Goal: Task Accomplishment & Management: Complete application form

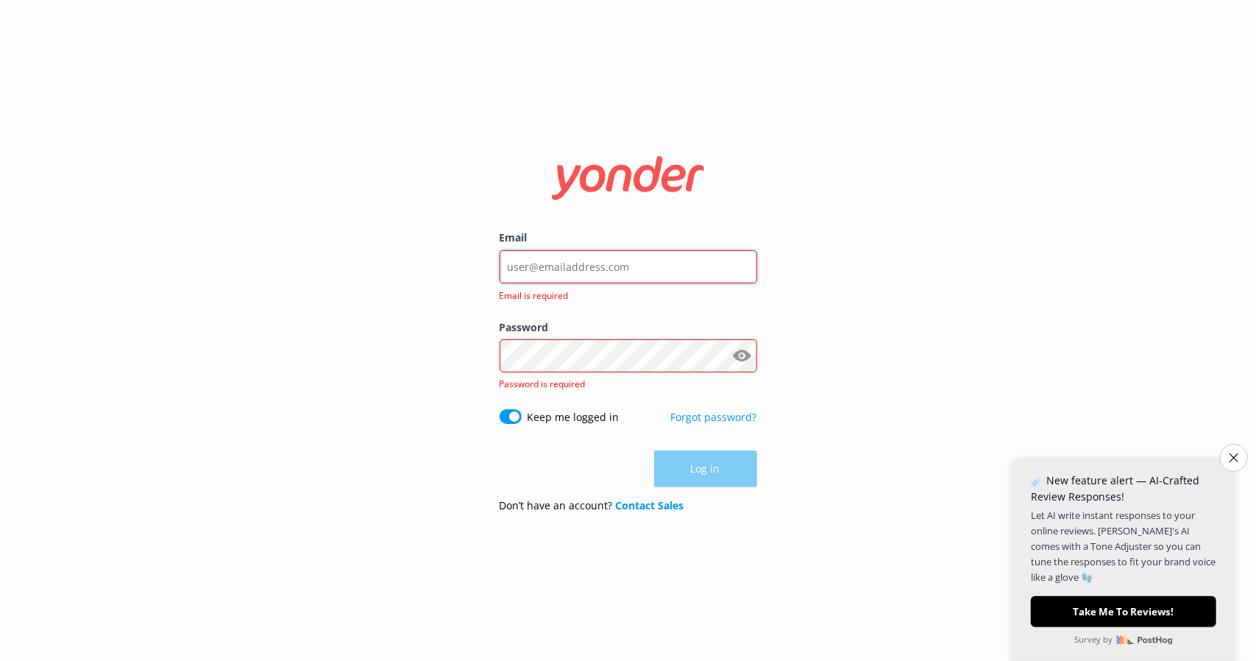
type input "[EMAIL_ADDRESS][DOMAIN_NAME]"
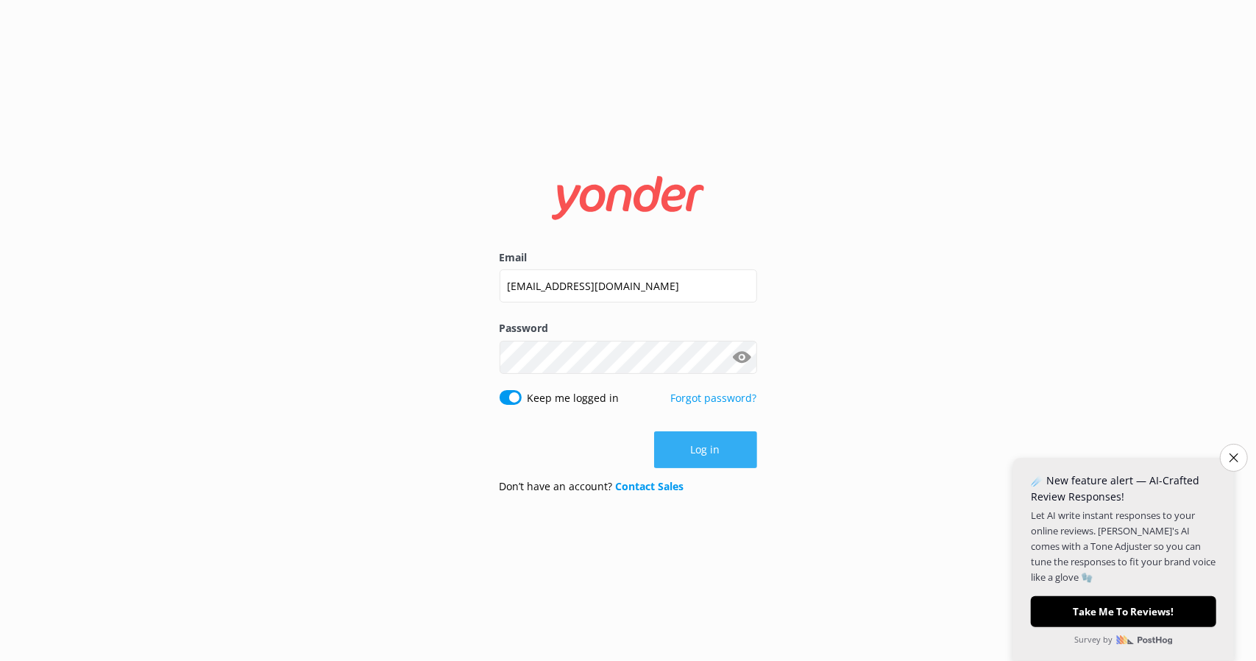
click at [728, 459] on button "Log in" at bounding box center [705, 449] width 103 height 37
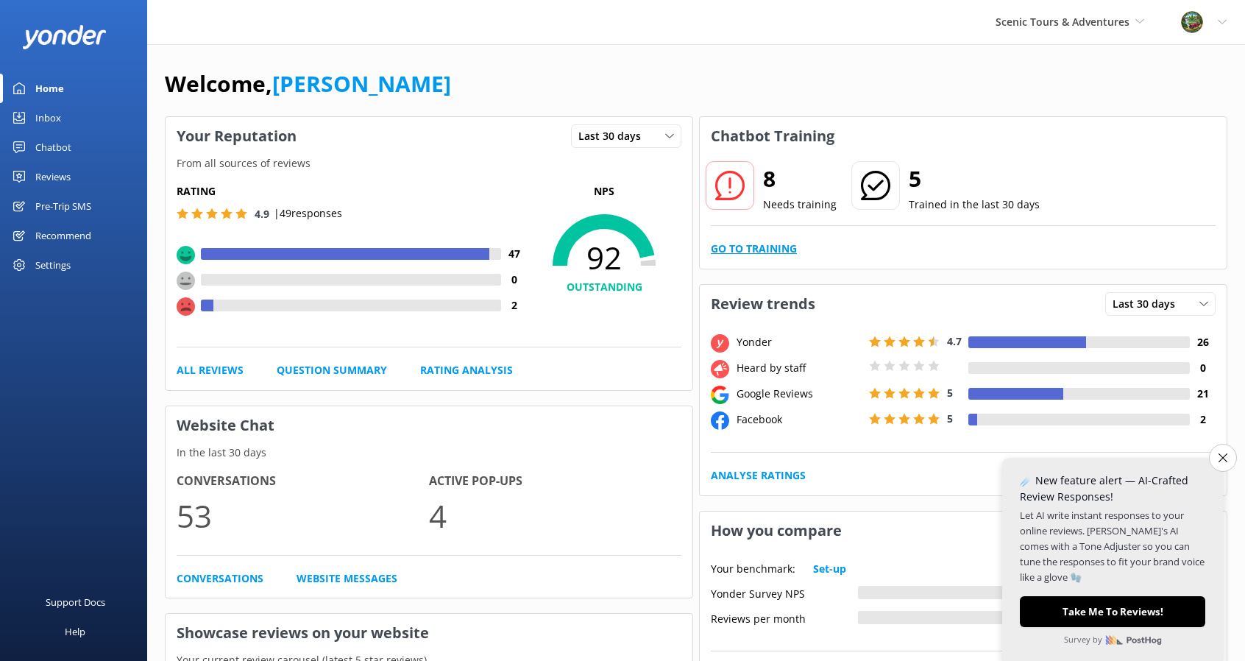
click at [770, 249] on link "Go to Training" at bounding box center [754, 249] width 86 height 16
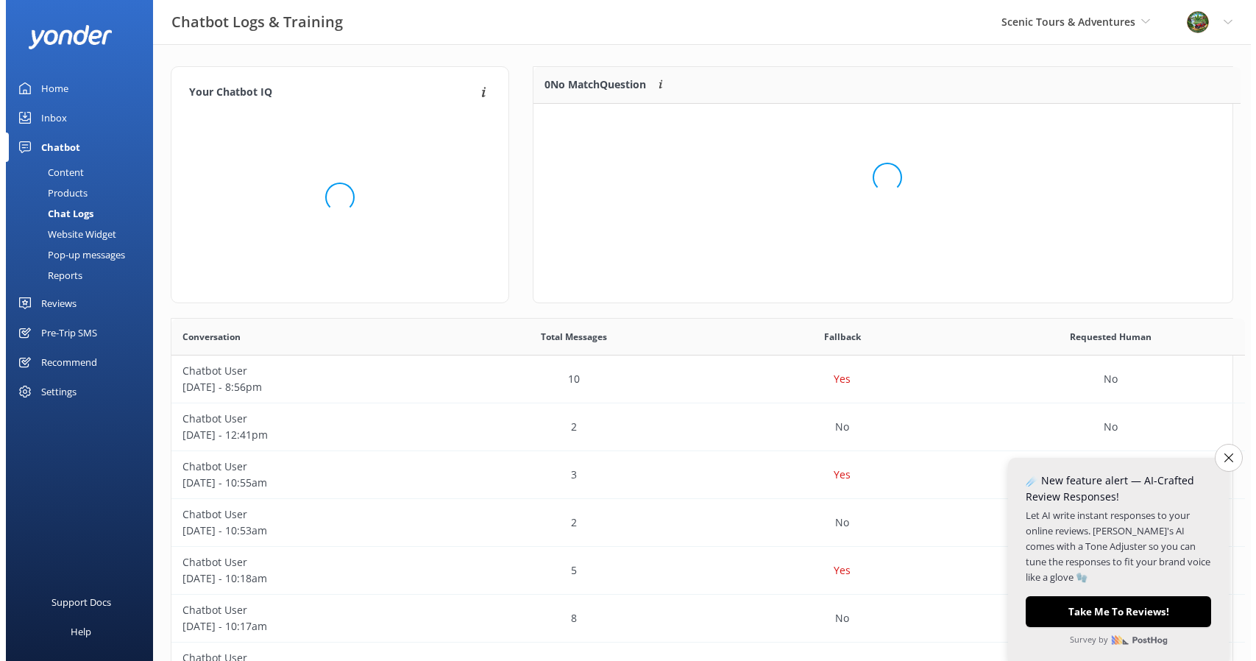
scroll to position [12, 12]
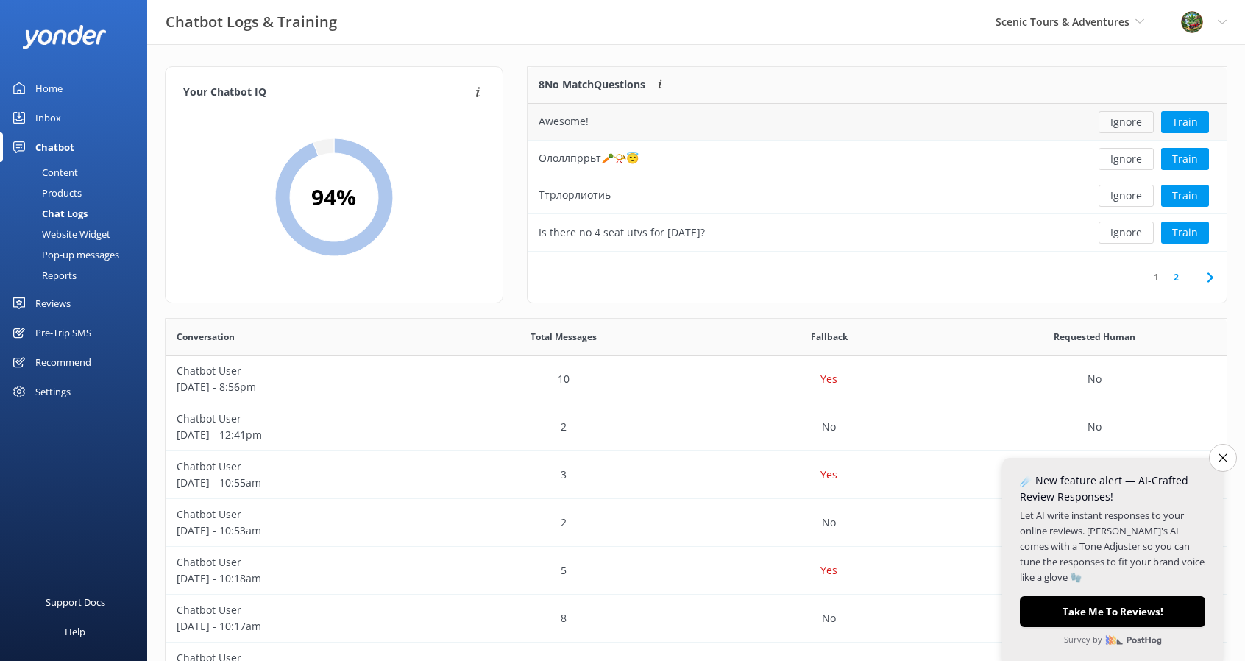
click at [1132, 116] on button "Ignore" at bounding box center [1126, 122] width 55 height 22
click at [1119, 130] on button "Ignore" at bounding box center [1126, 122] width 55 height 22
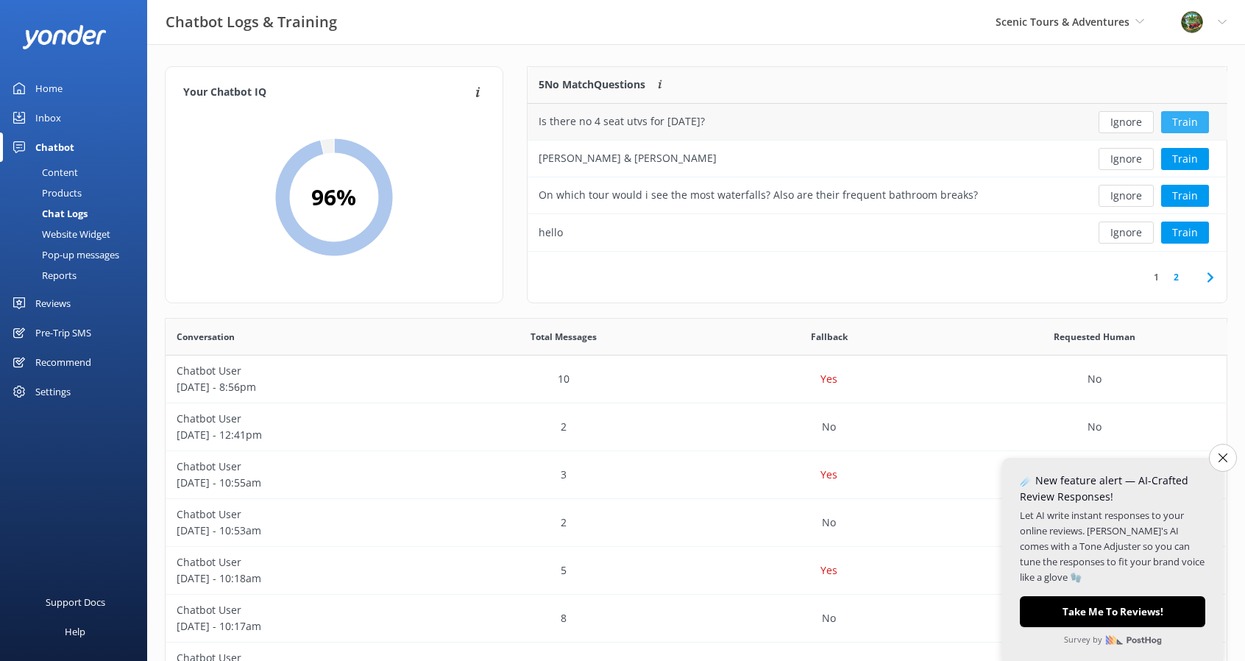
click at [1180, 123] on button "Train" at bounding box center [1185, 122] width 48 height 22
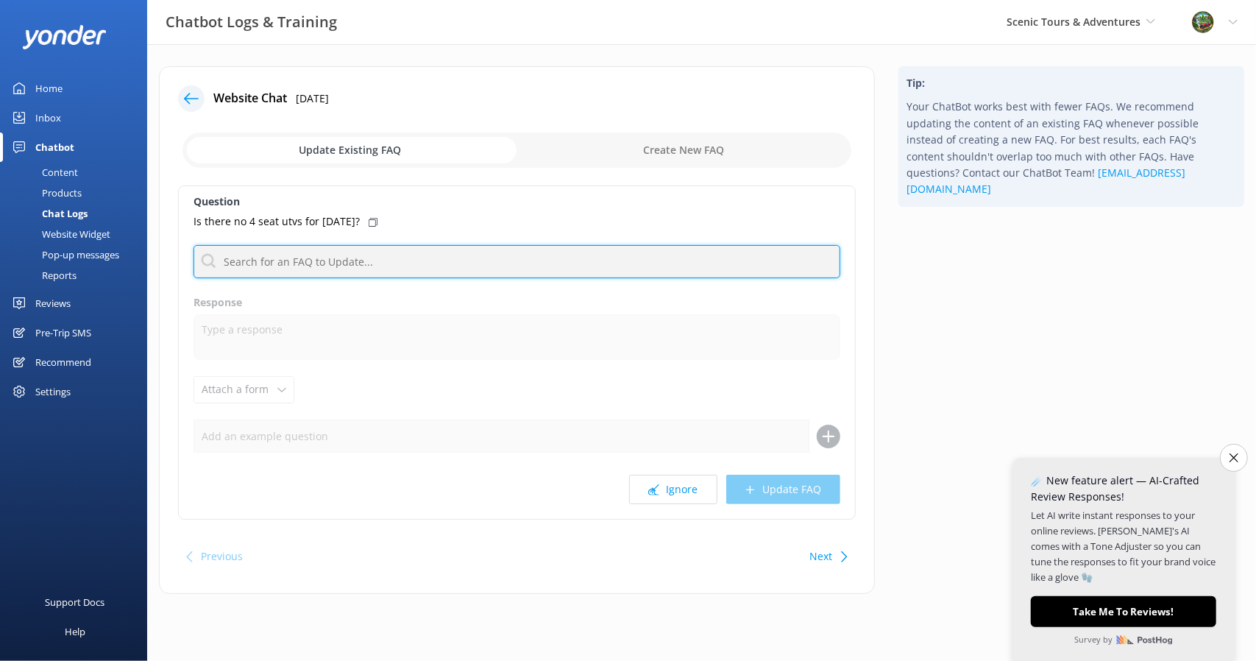
click at [296, 264] on input "text" at bounding box center [517, 261] width 647 height 33
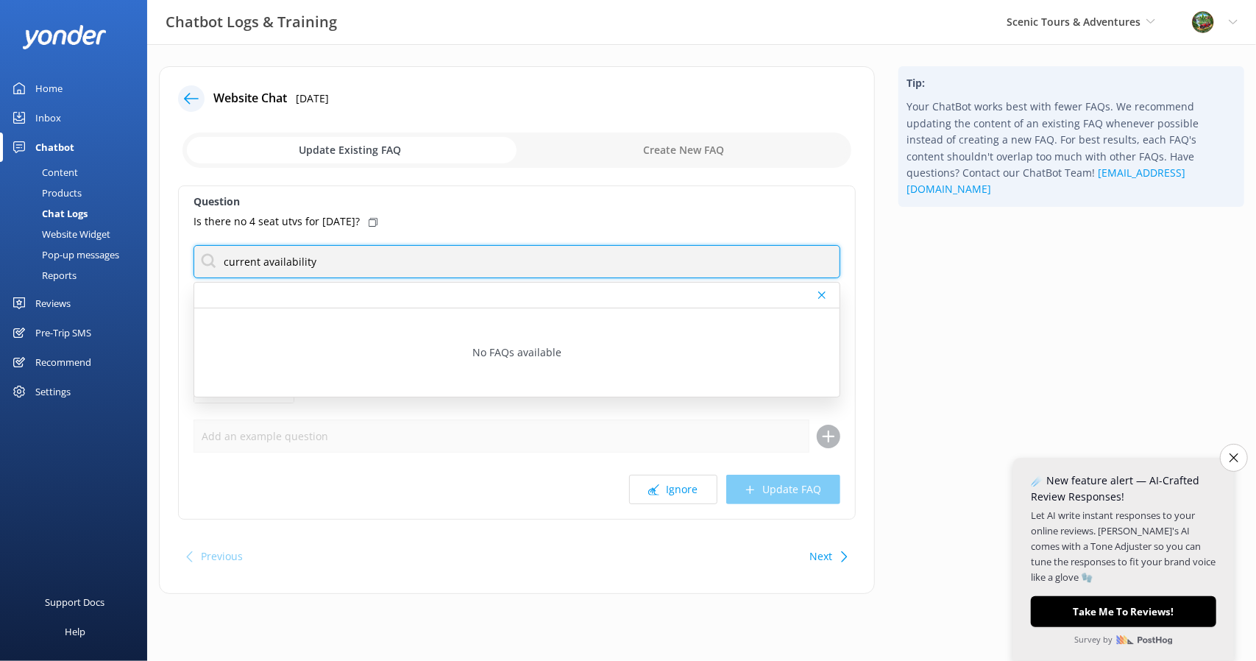
drag, startPoint x: 257, startPoint y: 261, endPoint x: 160, endPoint y: 249, distance: 97.1
click at [160, 249] on div "Website Chat [DATE] Update Existing FAQ Create New FAQ Question Is there no 4 s…" at bounding box center [517, 330] width 716 height 528
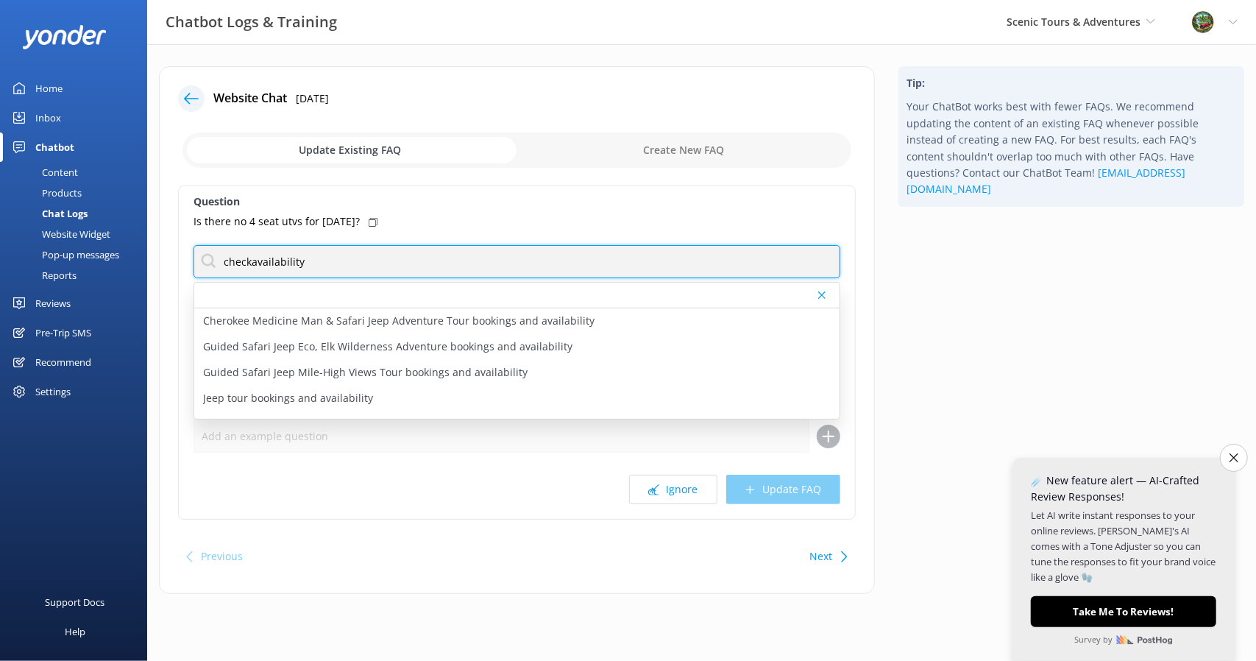
type input "check availability"
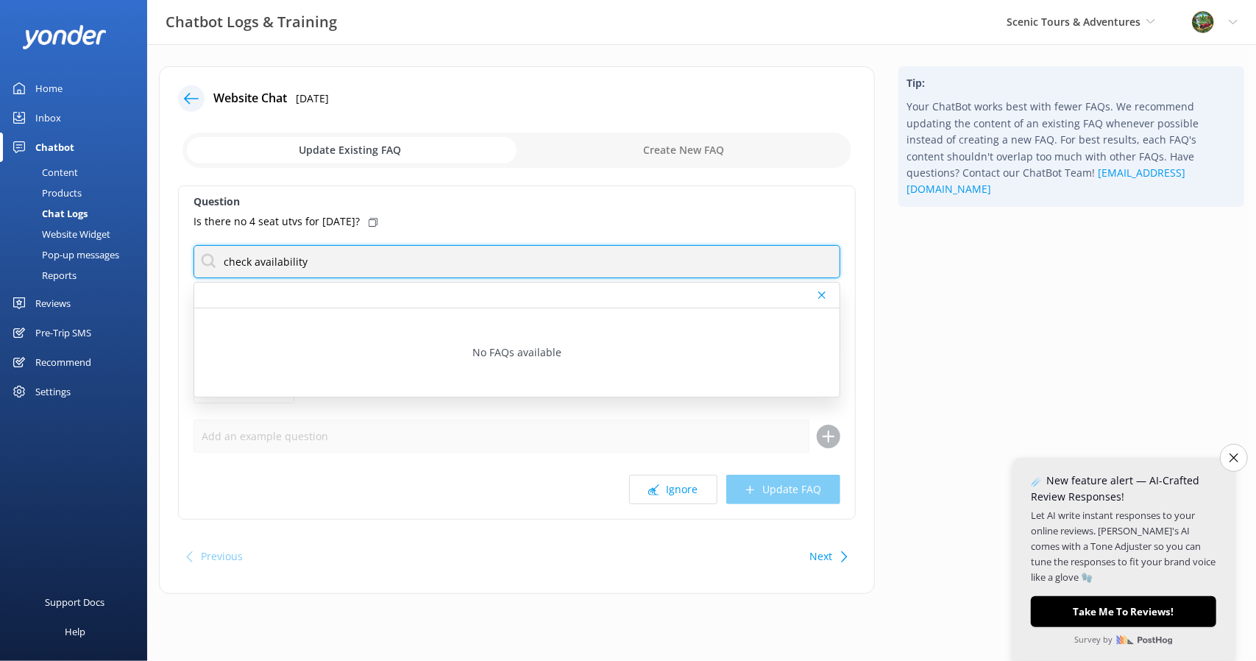
click at [232, 263] on input "check availability" at bounding box center [517, 261] width 647 height 33
drag, startPoint x: 218, startPoint y: 260, endPoint x: 391, endPoint y: 263, distance: 172.9
click at [391, 263] on input "check availability" at bounding box center [517, 261] width 647 height 33
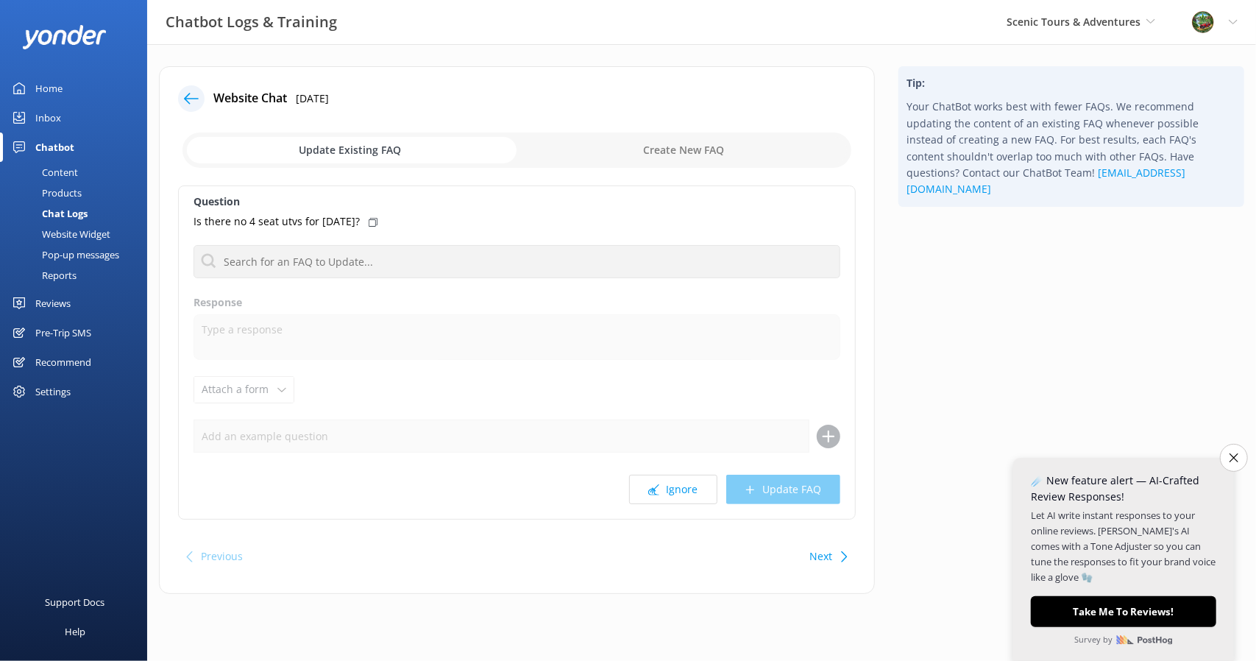
click at [655, 145] on input "checkbox" at bounding box center [516, 149] width 669 height 35
checkbox input "true"
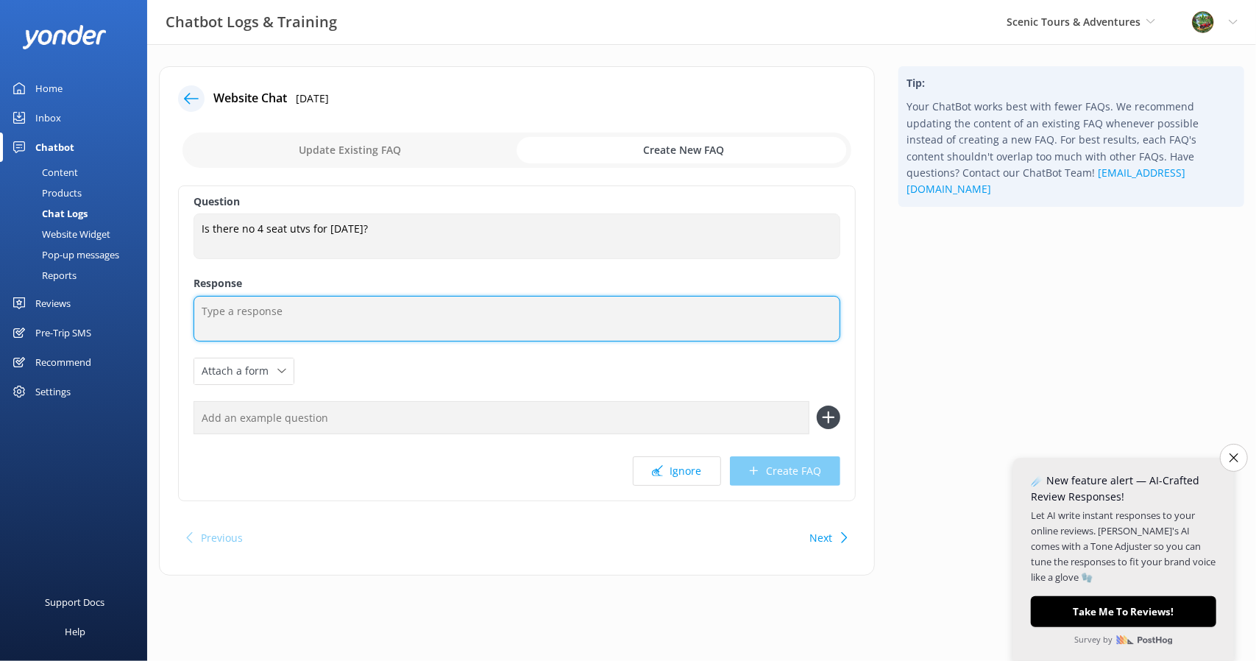
click at [248, 327] on textarea at bounding box center [517, 319] width 647 height 46
type textarea "Y"
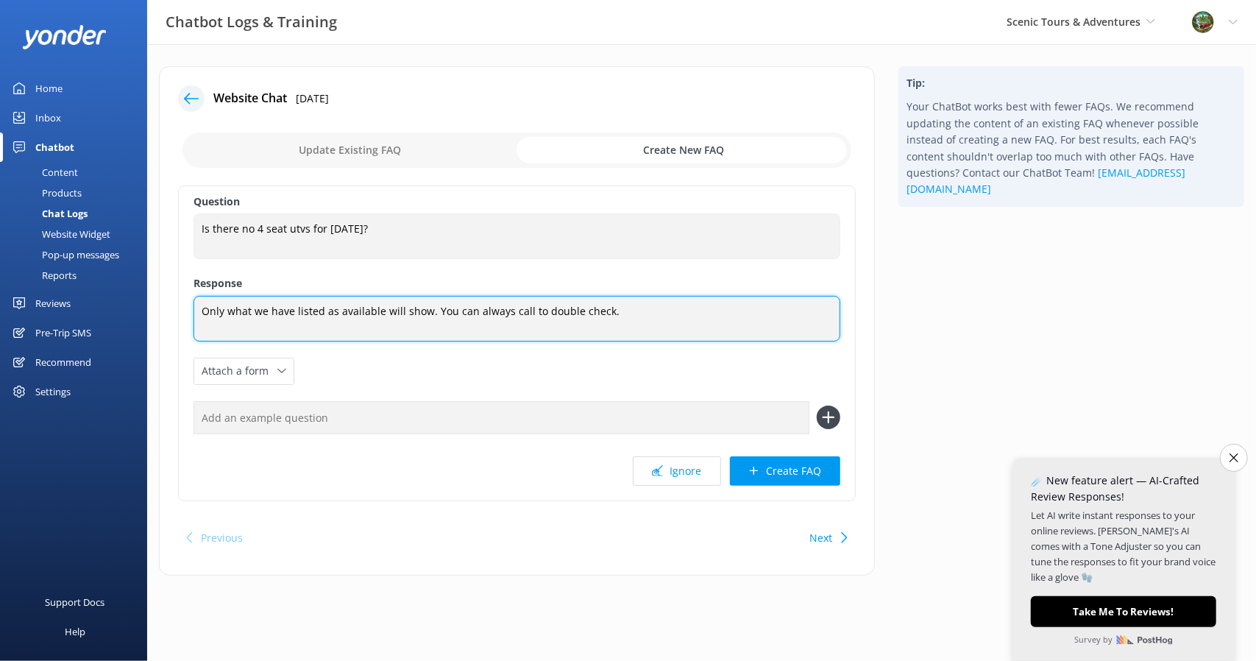
click at [757, 300] on textarea "Only what we have listed as available will show. You can always call to double …" at bounding box center [517, 319] width 647 height 46
click at [527, 309] on textarea "Only what we have listed as available will show. You can always call to double …" at bounding box center [517, 319] width 647 height 46
type textarea "Only what we have listed as available will show. You can always call us to doub…"
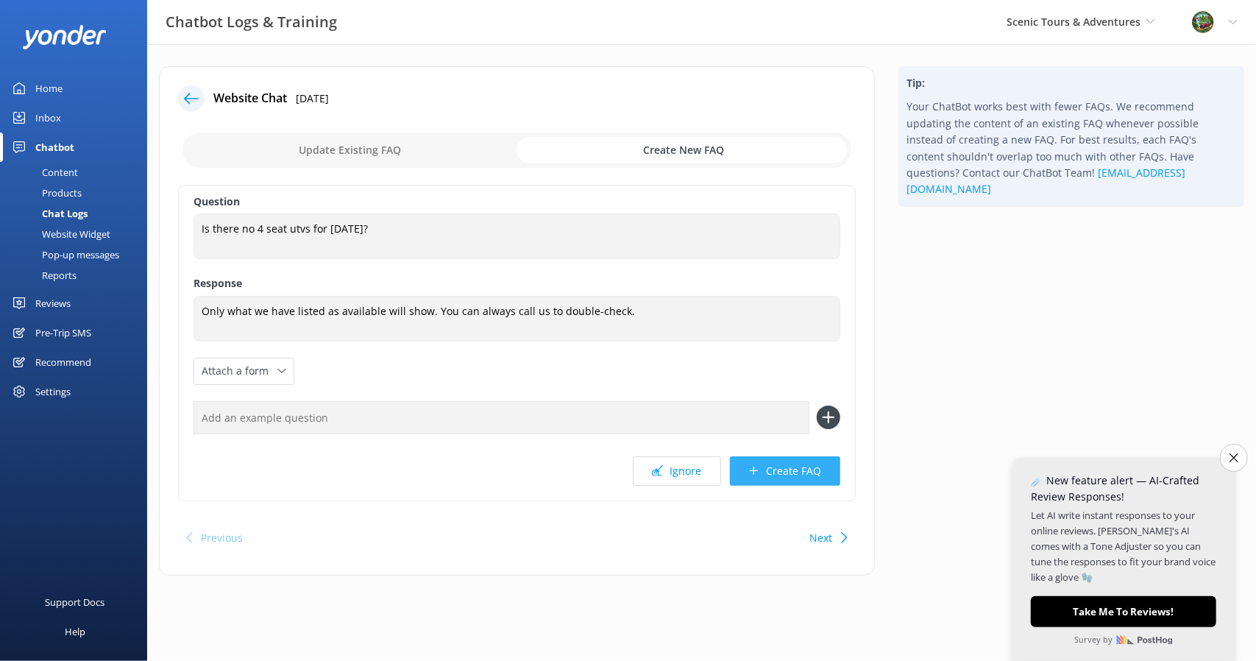
click at [814, 473] on button "Create FAQ" at bounding box center [785, 470] width 110 height 29
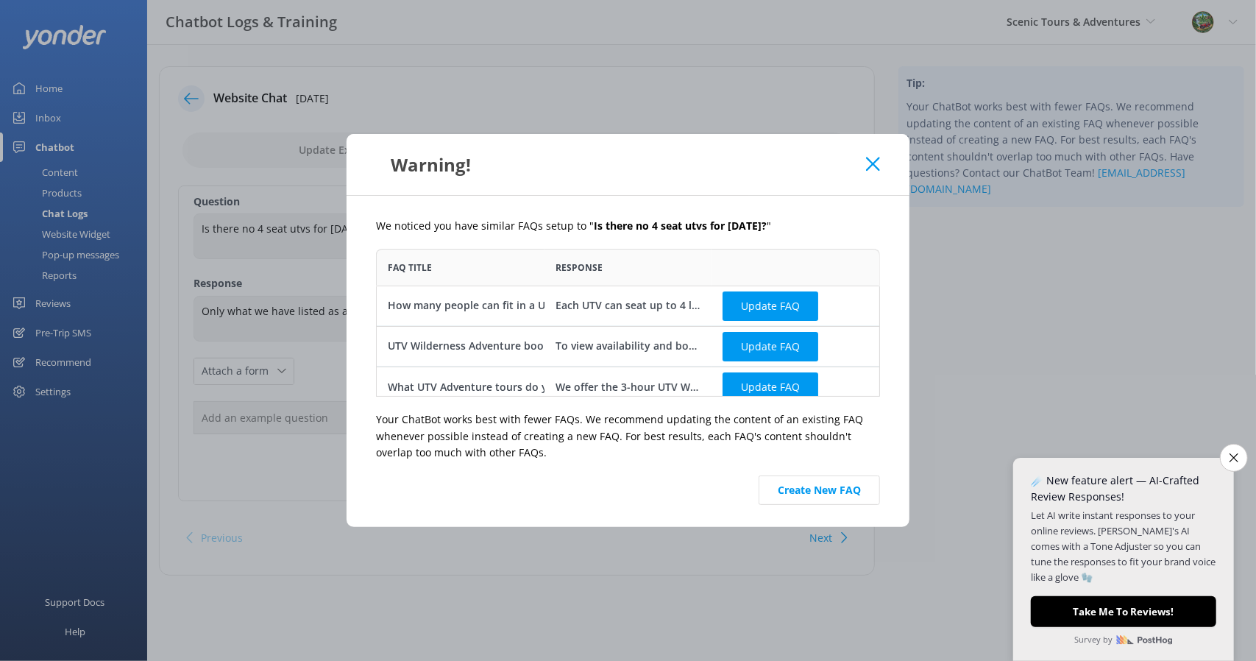
scroll to position [136, 492]
click at [786, 310] on button "Update FAQ" at bounding box center [771, 305] width 96 height 29
checkbox input "false"
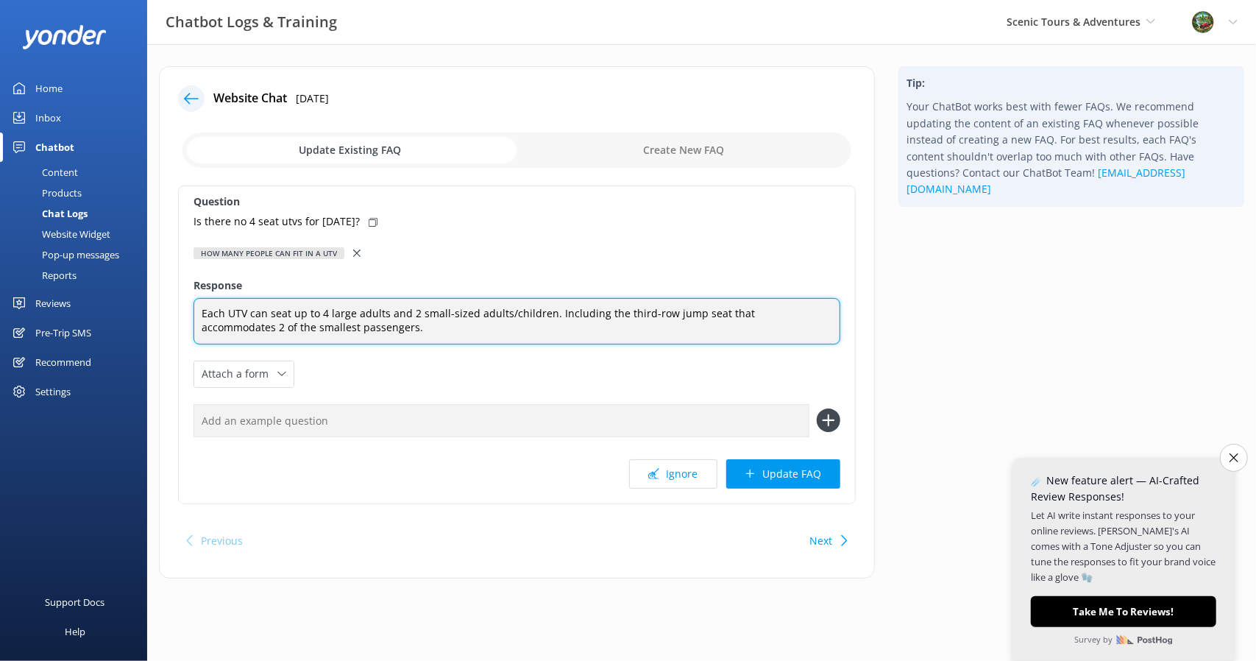
click at [487, 311] on textarea "Each UTV can seat up to 4 large adults and 2 small-sized adults/children. Inclu…" at bounding box center [517, 321] width 647 height 46
click at [539, 311] on textarea "Each UTV can seat up to 4 large adults and 2 small-sized children. Including th…" at bounding box center [517, 321] width 647 height 46
drag, startPoint x: 319, startPoint y: 322, endPoint x: 7, endPoint y: 322, distance: 312.0
click at [7, 322] on div "Chatbot Logs & Training Scenic Tours & Adventures Scenic Tours & Adventures Che…" at bounding box center [628, 333] width 1256 height 578
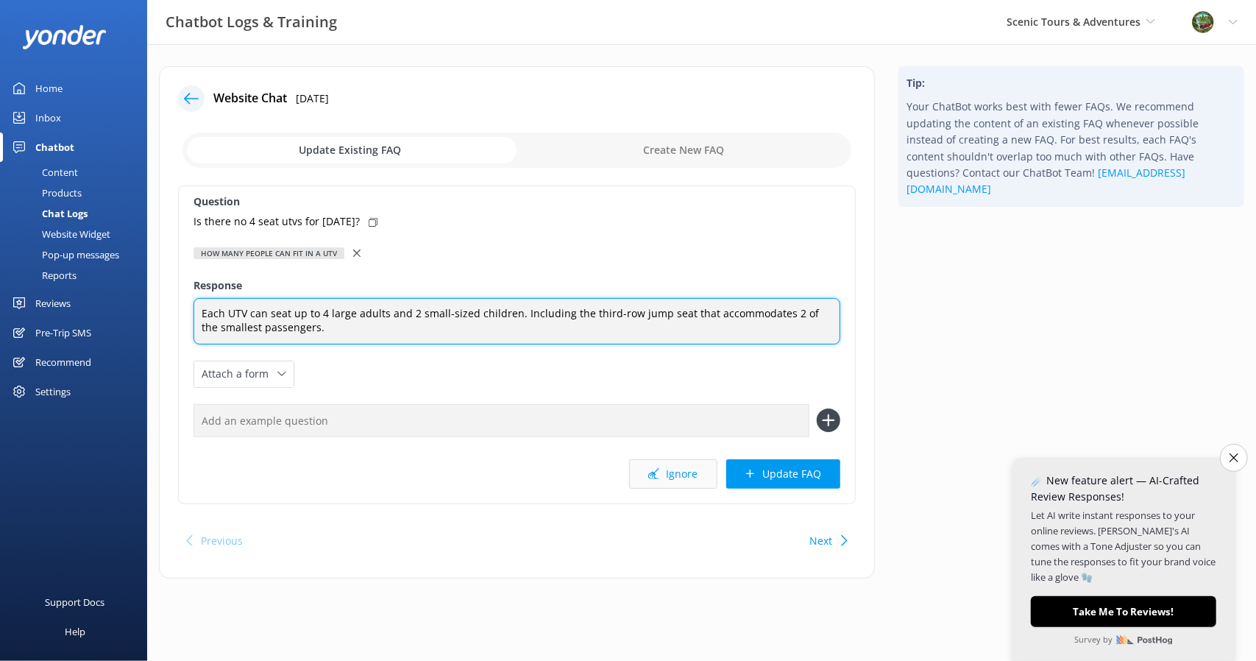
type textarea "Each UTV can seat up to 4 large adults and 2 small-sized children. Including th…"
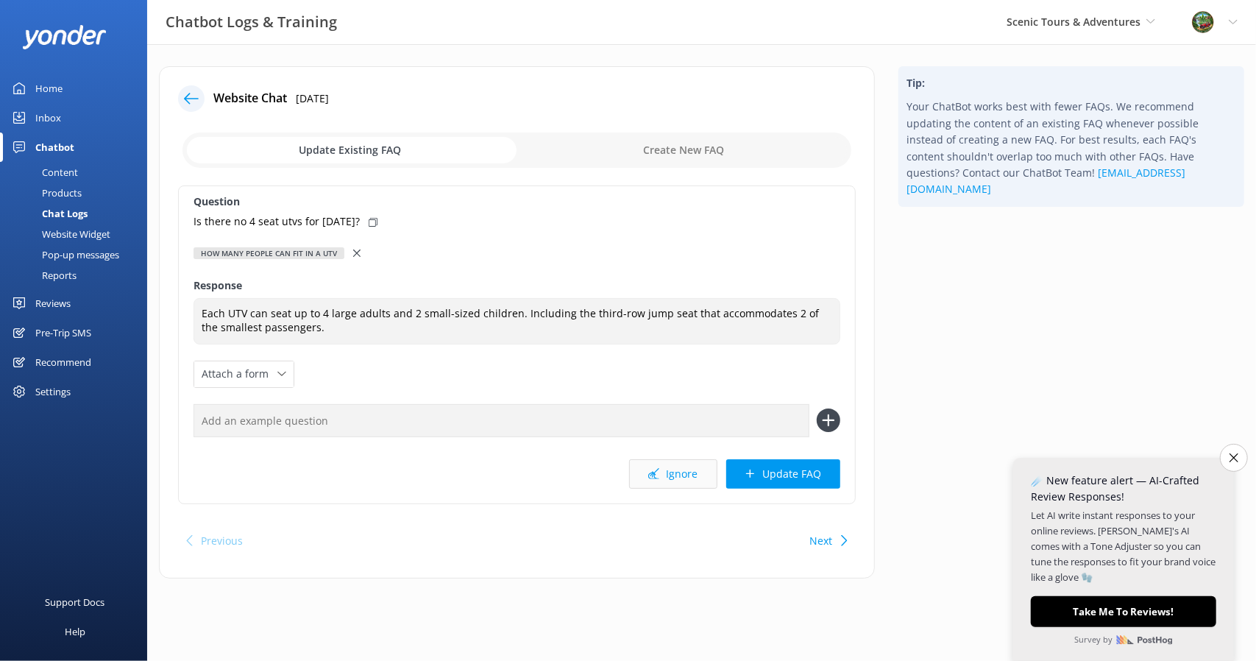
click at [675, 486] on button "Ignore" at bounding box center [673, 473] width 88 height 29
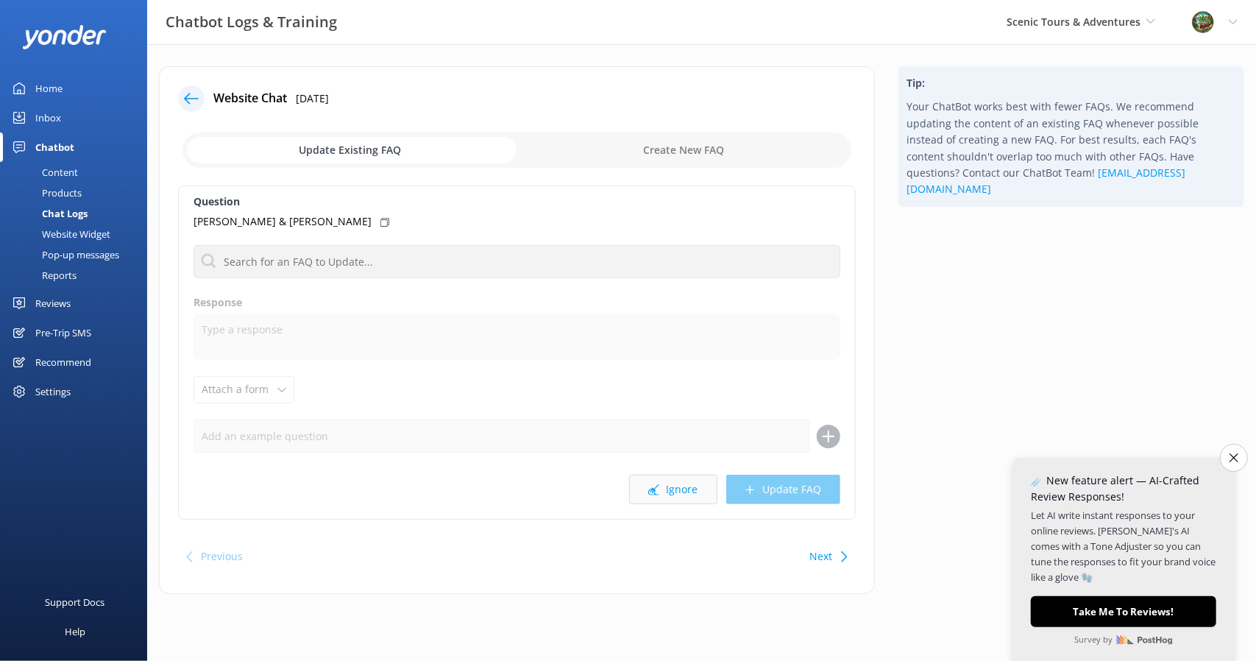
click at [684, 489] on button "Ignore" at bounding box center [673, 489] width 88 height 29
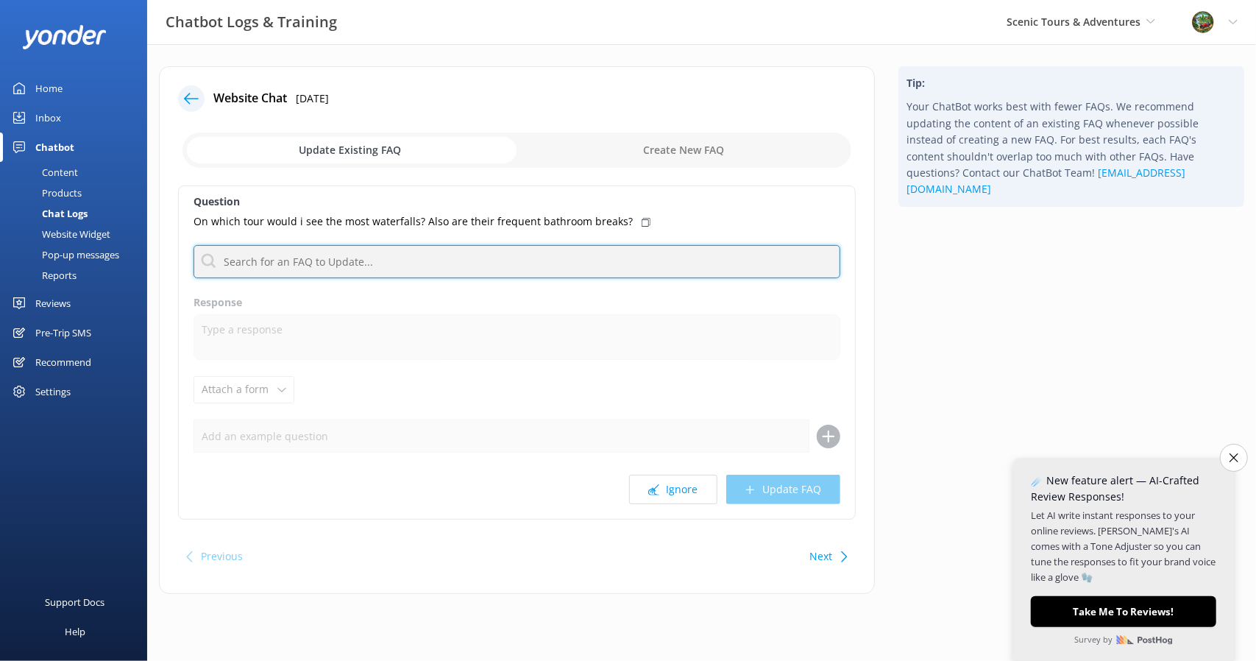
click at [415, 259] on input "text" at bounding box center [517, 261] width 647 height 33
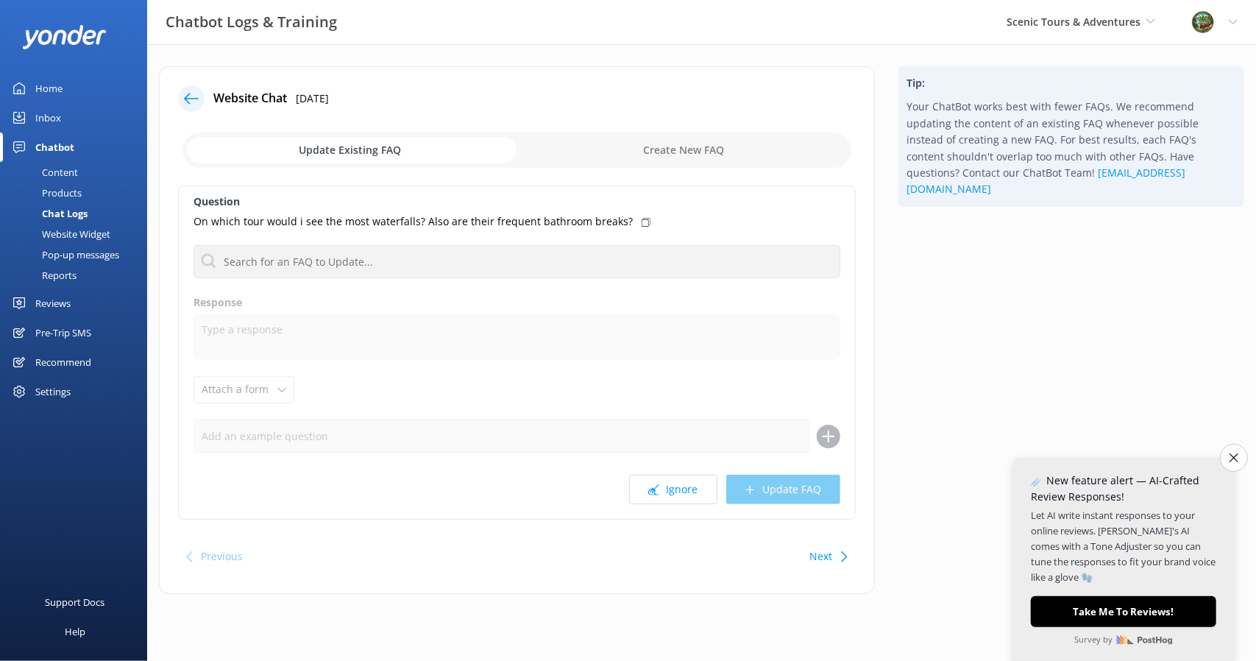
click at [710, 138] on input "checkbox" at bounding box center [516, 149] width 669 height 35
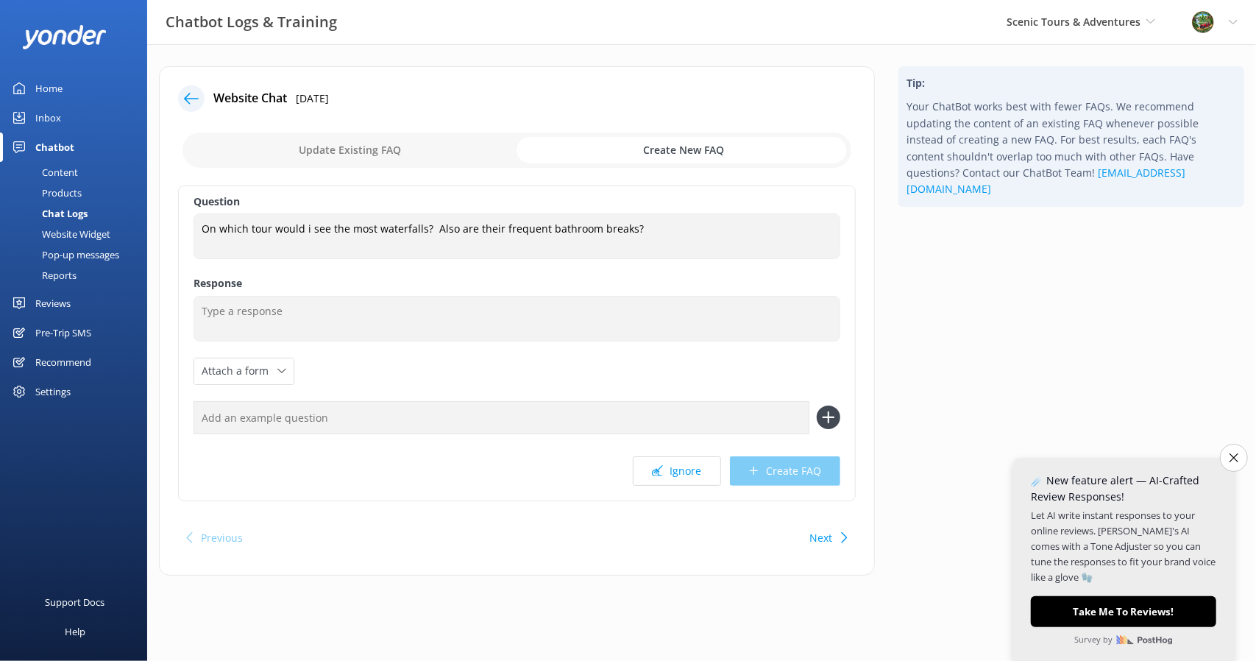
click at [182, 132] on input "checkbox" at bounding box center [516, 149] width 669 height 35
checkbox input "false"
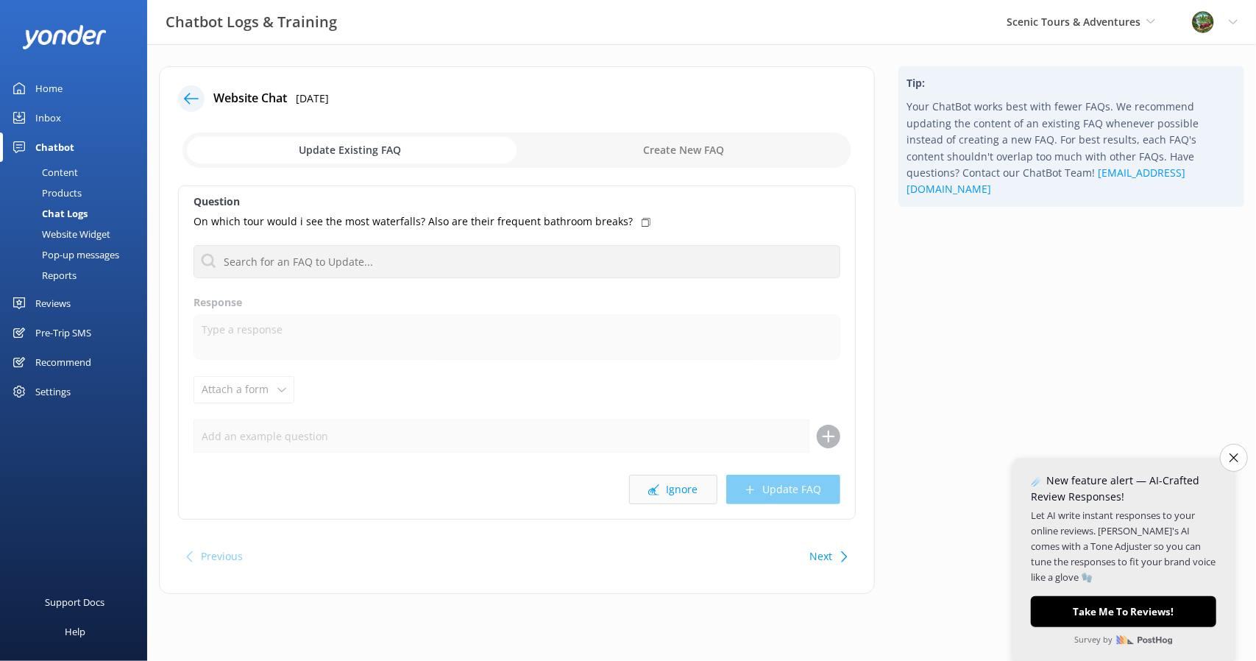
click at [704, 488] on button "Ignore" at bounding box center [673, 489] width 88 height 29
click at [698, 485] on button "Ignore" at bounding box center [673, 489] width 88 height 29
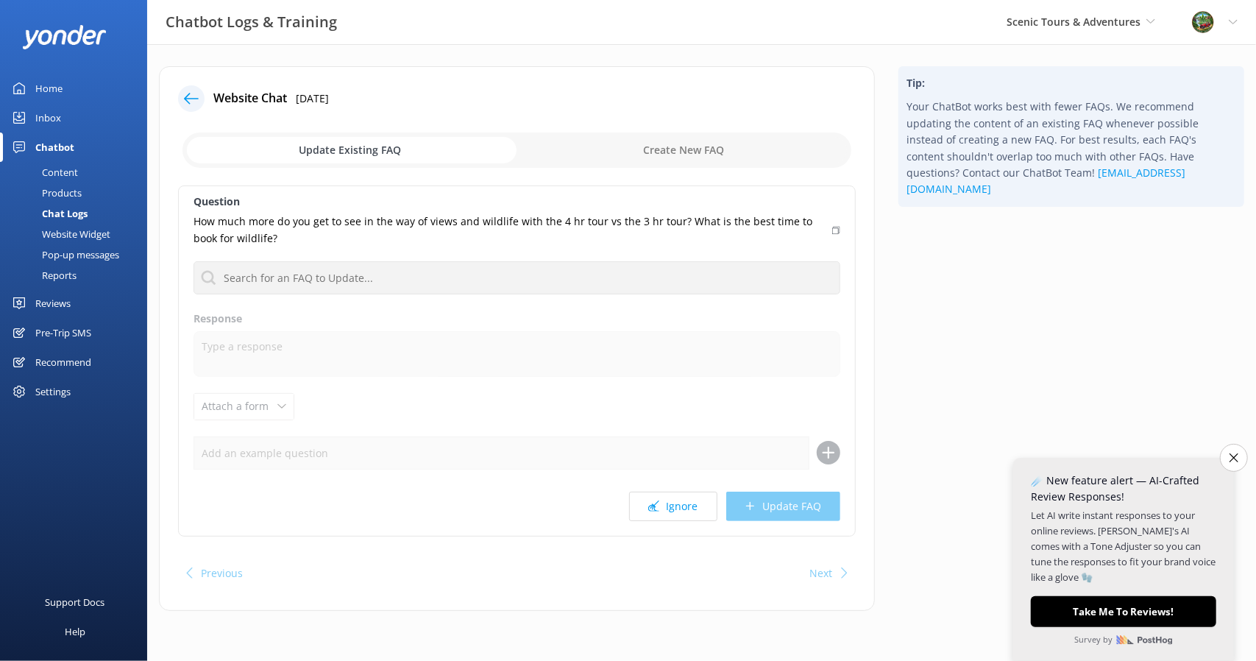
click at [329, 314] on label "Response" at bounding box center [517, 319] width 647 height 16
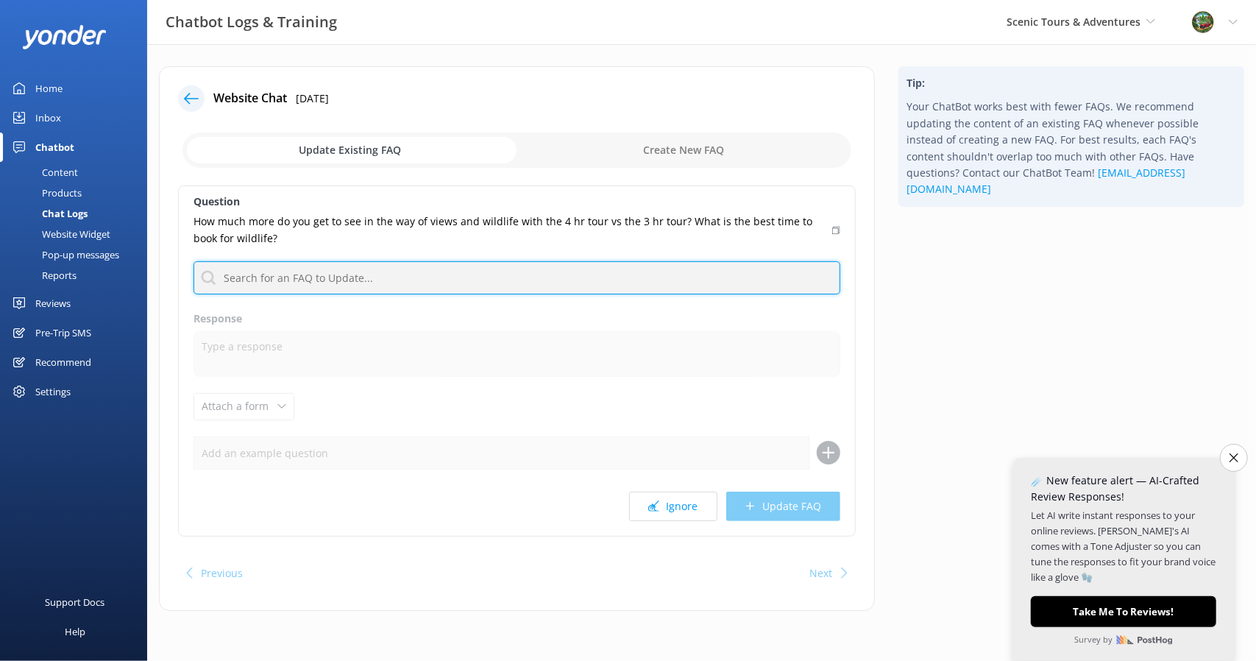
click at [327, 261] on input "text" at bounding box center [517, 277] width 647 height 33
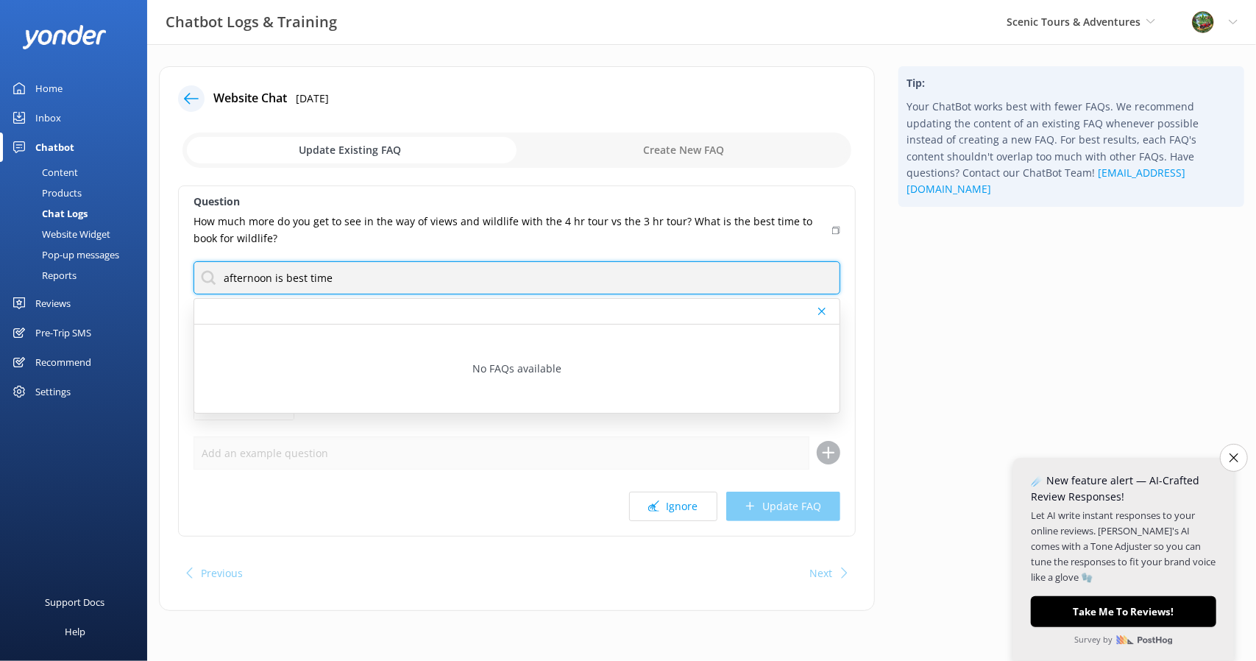
type input "afternoon is best time"
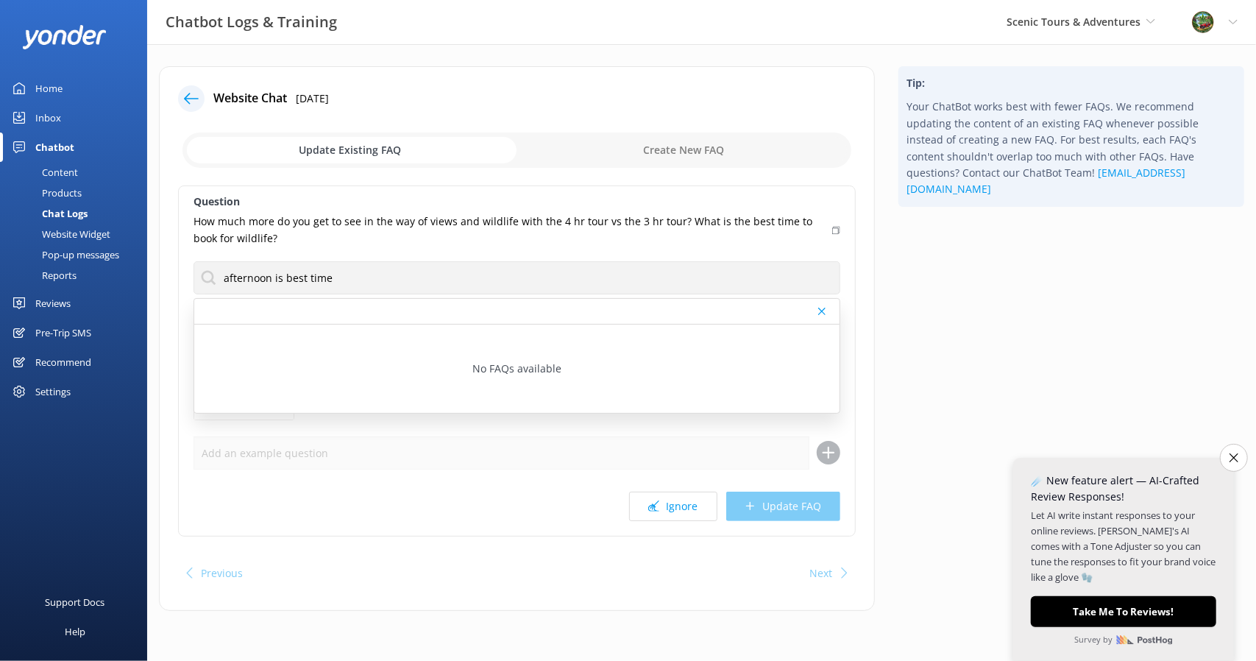
click at [702, 148] on input "checkbox" at bounding box center [516, 149] width 669 height 35
checkbox input "true"
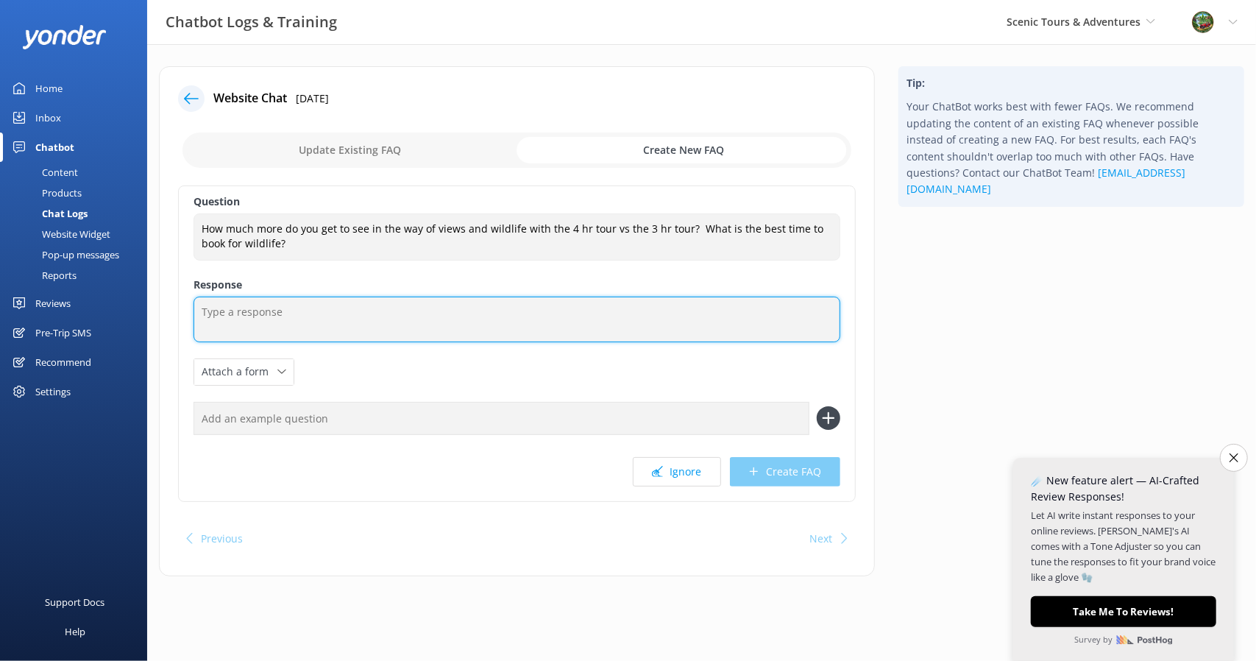
click at [283, 325] on textarea at bounding box center [517, 320] width 647 height 46
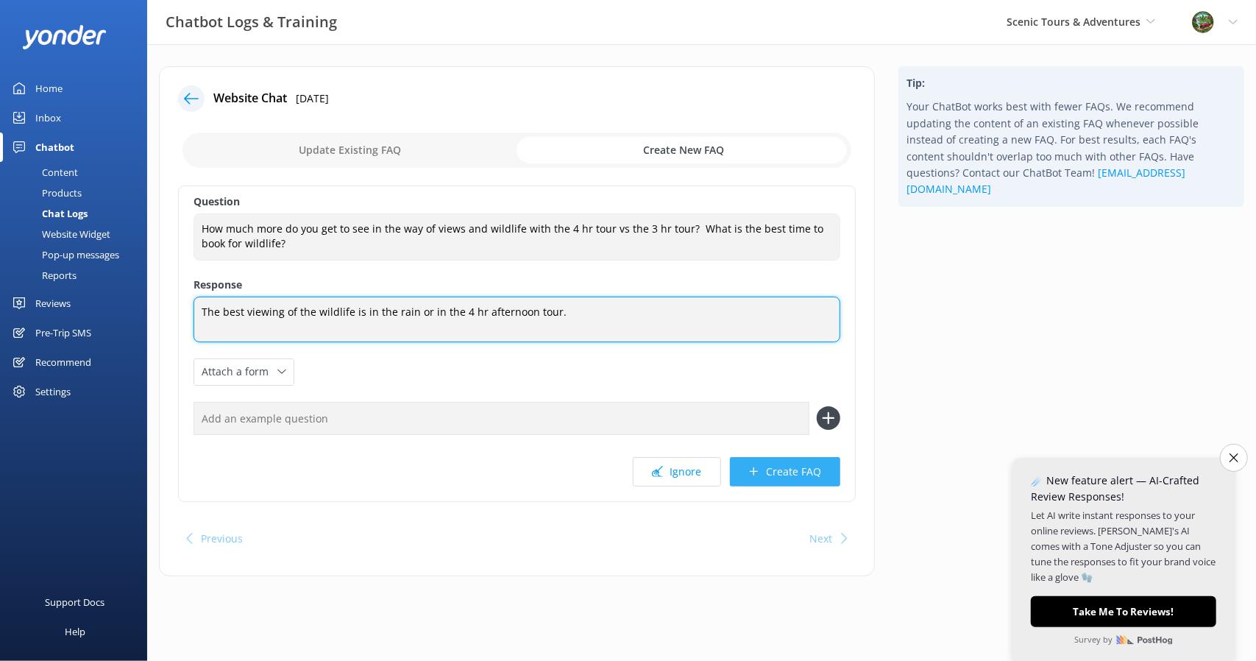
type textarea "The best viewing of the wildlife is in the rain or in the 4 hr afternoon tour."
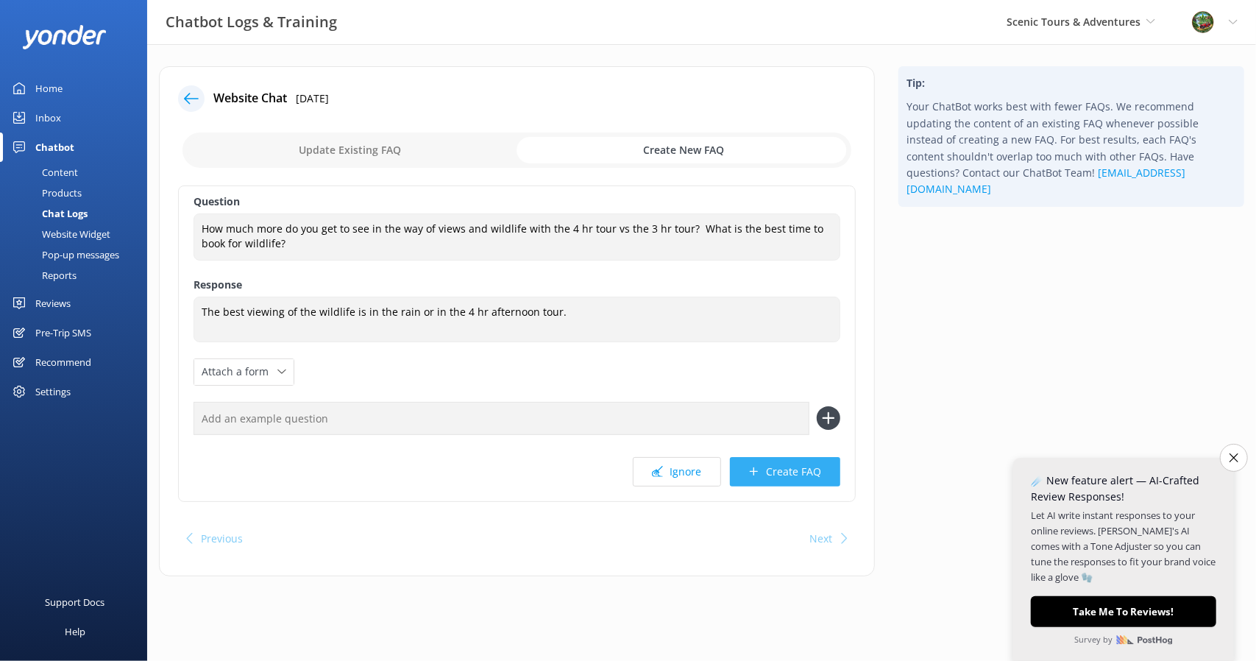
click at [801, 472] on button "Create FAQ" at bounding box center [785, 471] width 110 height 29
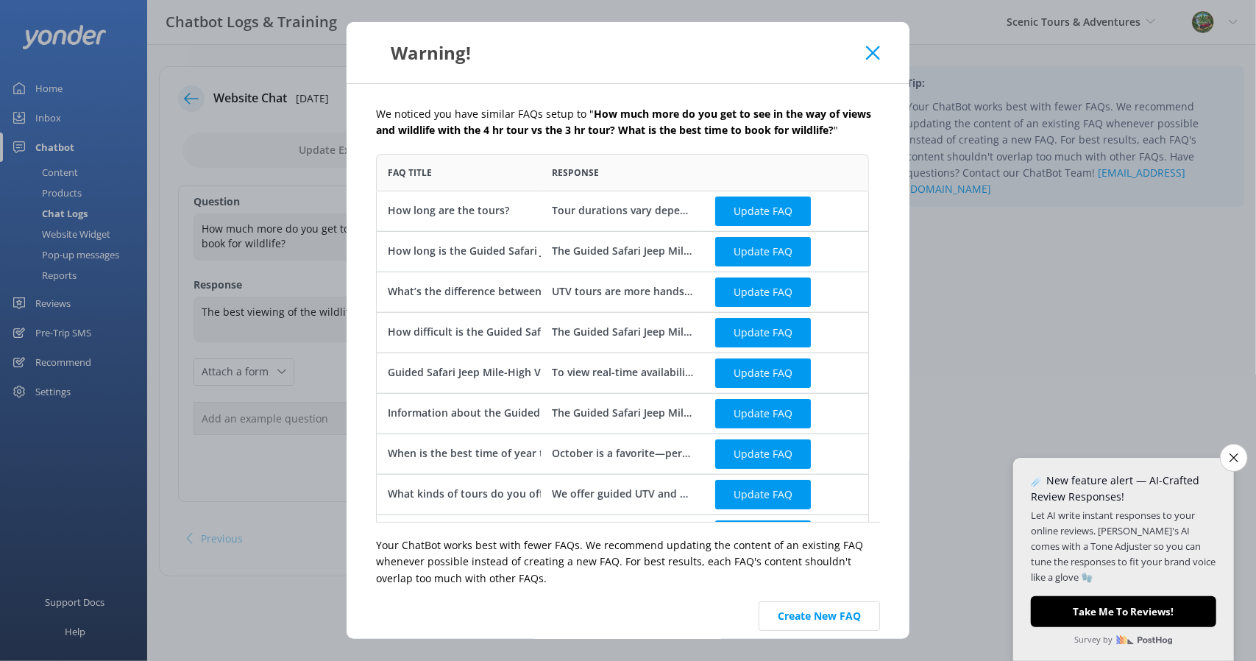
scroll to position [357, 481]
click at [871, 46] on icon at bounding box center [873, 53] width 14 height 15
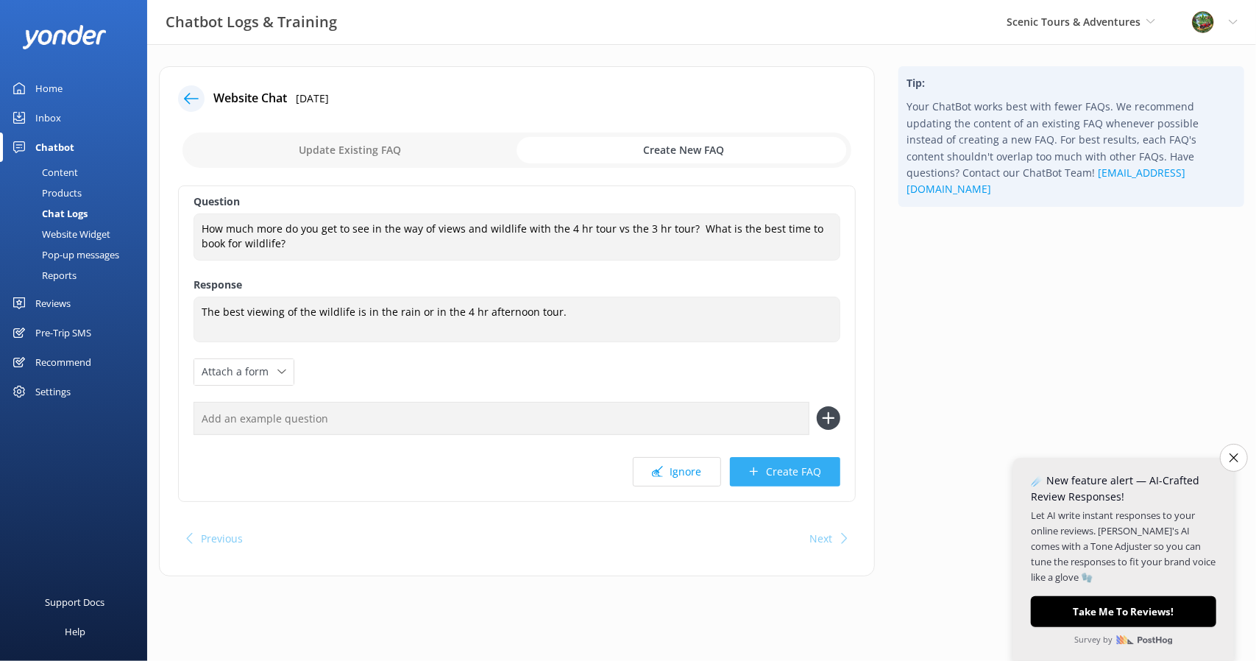
click at [765, 470] on button "Create FAQ" at bounding box center [785, 471] width 110 height 29
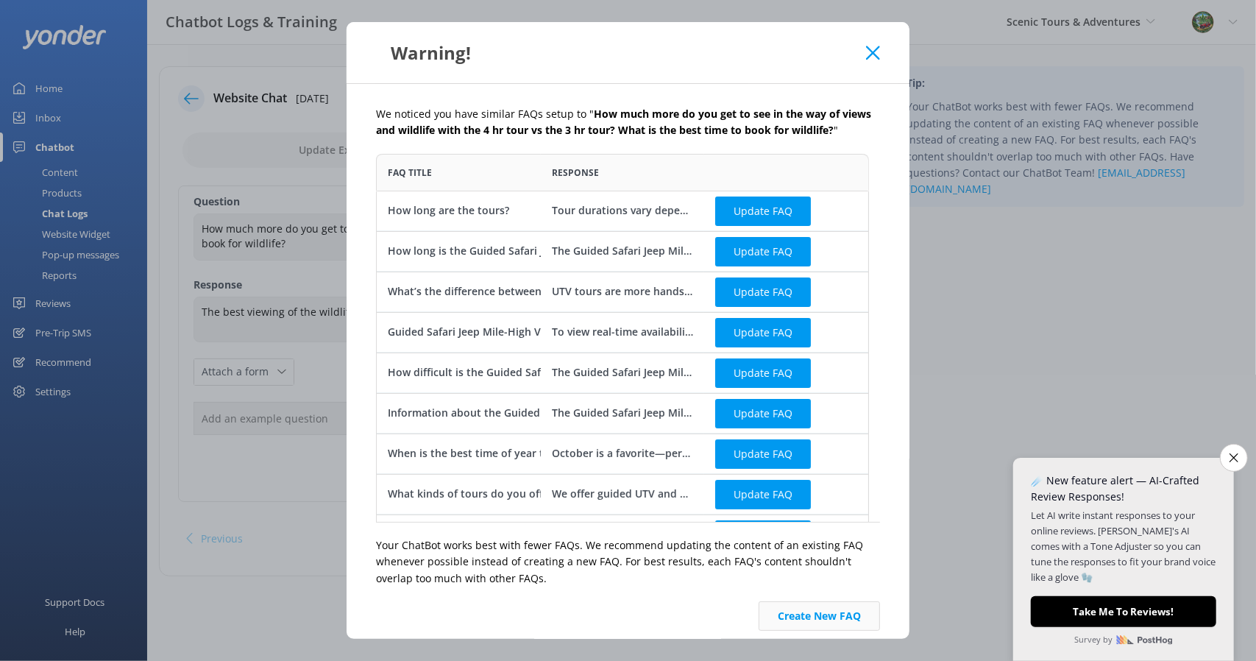
click at [796, 615] on button "Create New FAQ" at bounding box center [819, 615] width 121 height 29
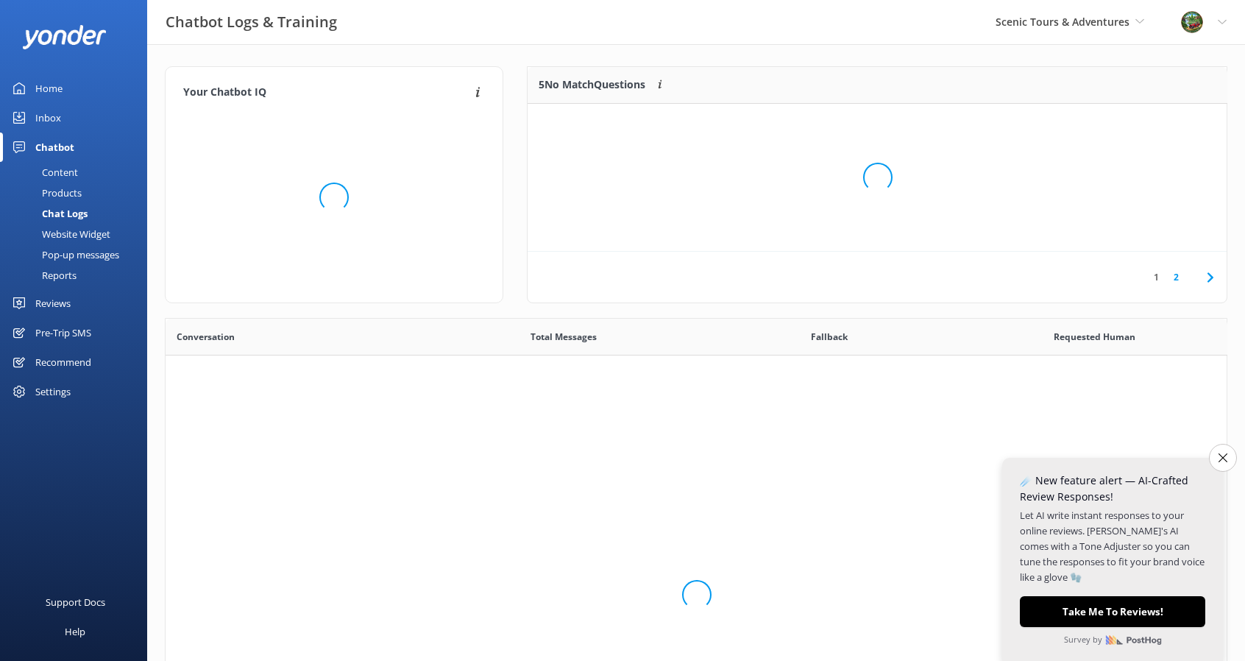
scroll to position [172, 688]
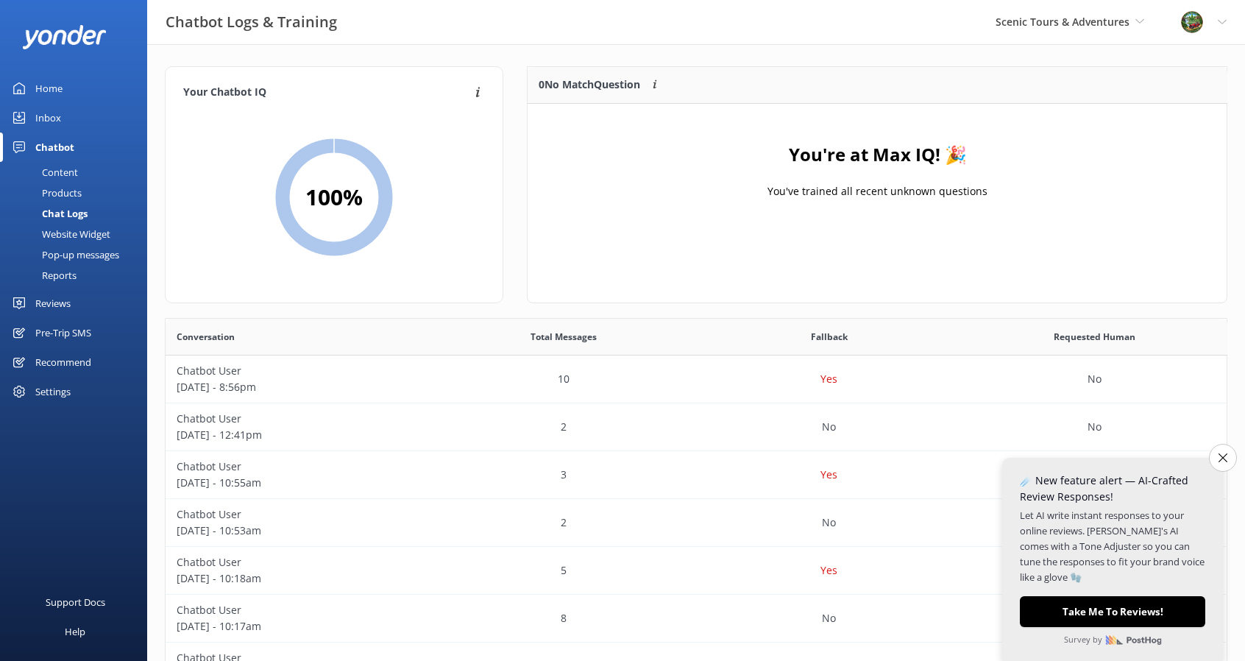
click at [63, 93] on link "Home" at bounding box center [73, 88] width 147 height 29
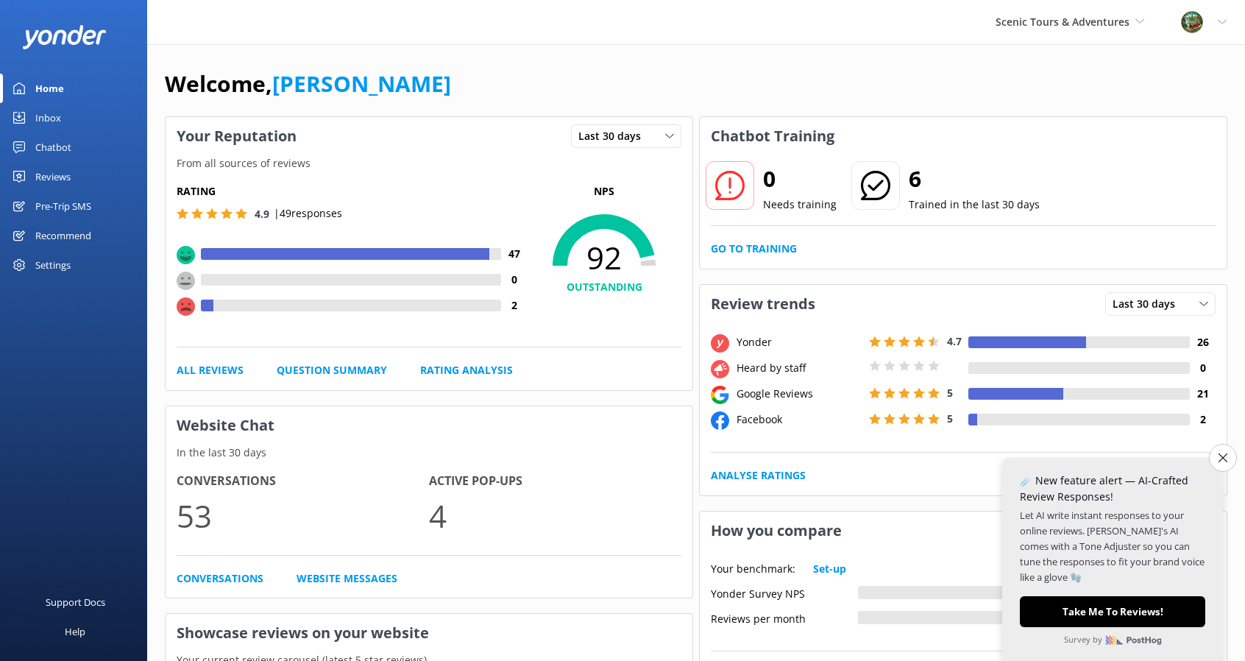
click at [44, 201] on div "Pre-Trip SMS" at bounding box center [63, 205] width 56 height 29
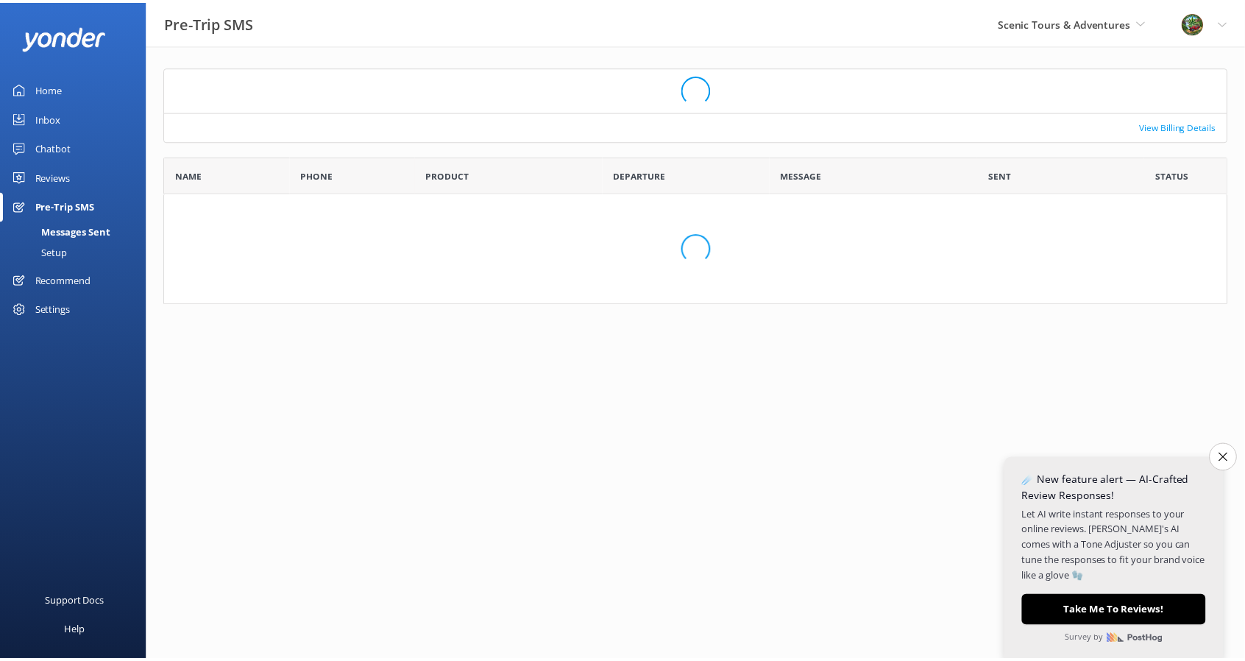
scroll to position [12, 12]
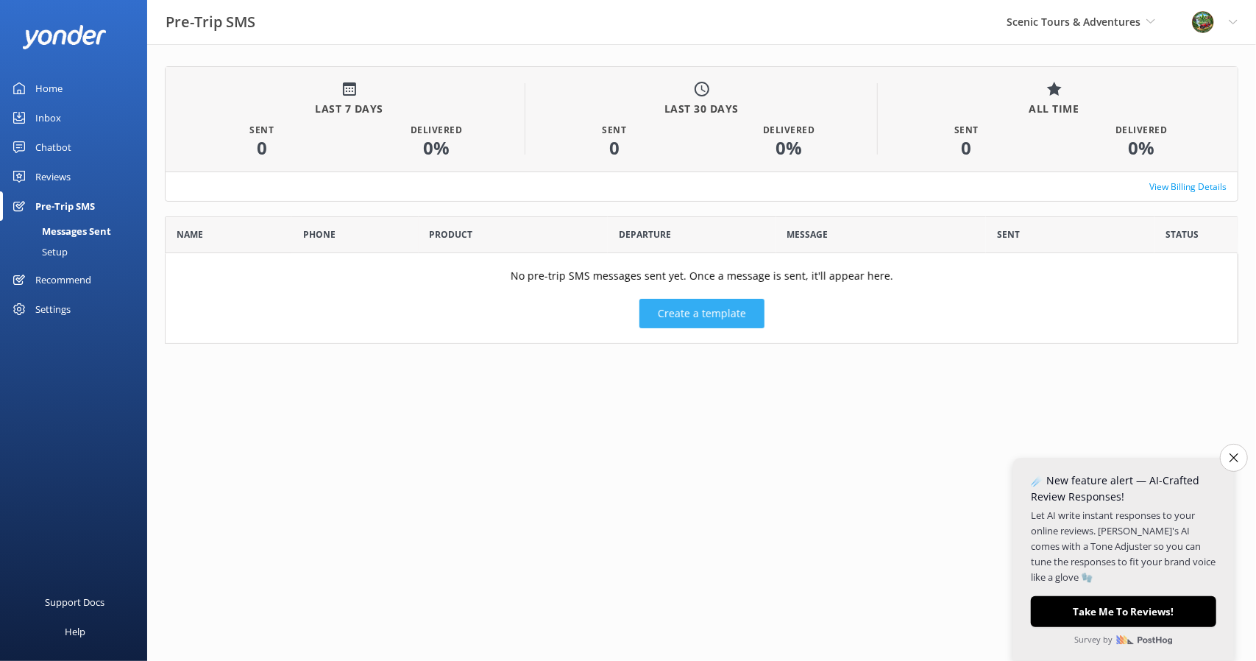
click at [686, 307] on button "Create a template" at bounding box center [701, 313] width 125 height 29
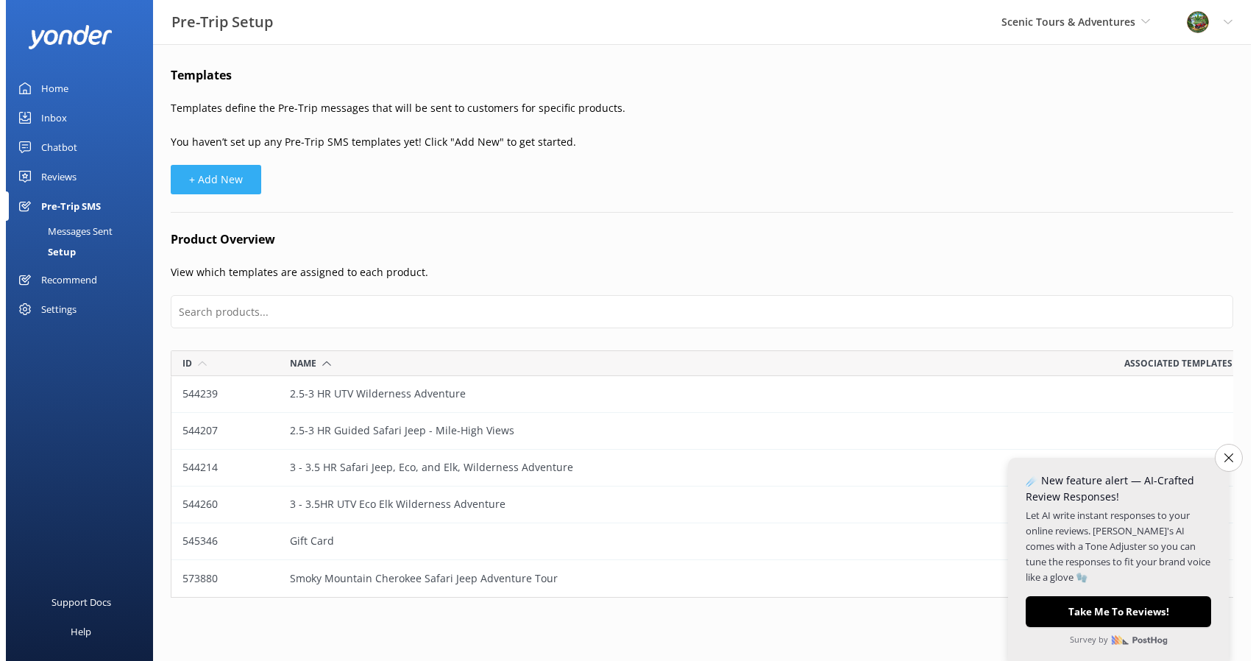
scroll to position [12, 12]
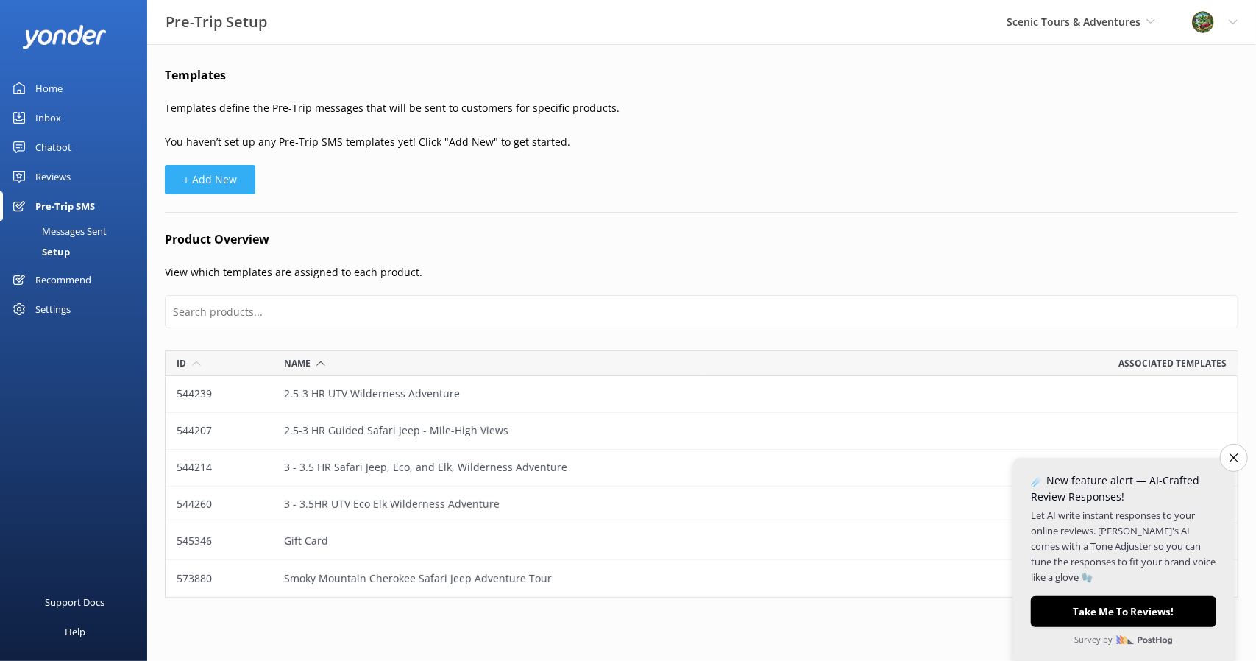
click at [206, 176] on button "+ Add New" at bounding box center [210, 179] width 91 height 29
select select "17:00"
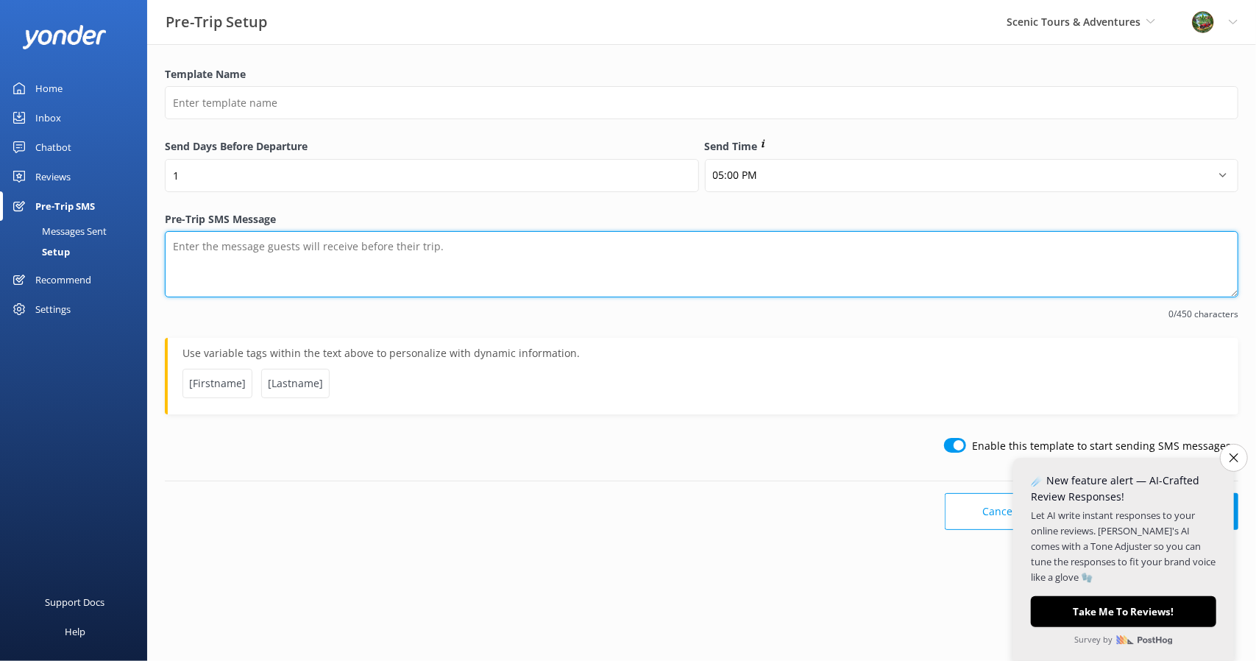
click at [360, 249] on textarea "Pre-Trip SMS Message" at bounding box center [702, 264] width 1074 height 66
click at [695, 255] on textarea "Please remember to arrive 30 minutes before your adventure tour time for paperw…" at bounding box center [702, 264] width 1074 height 66
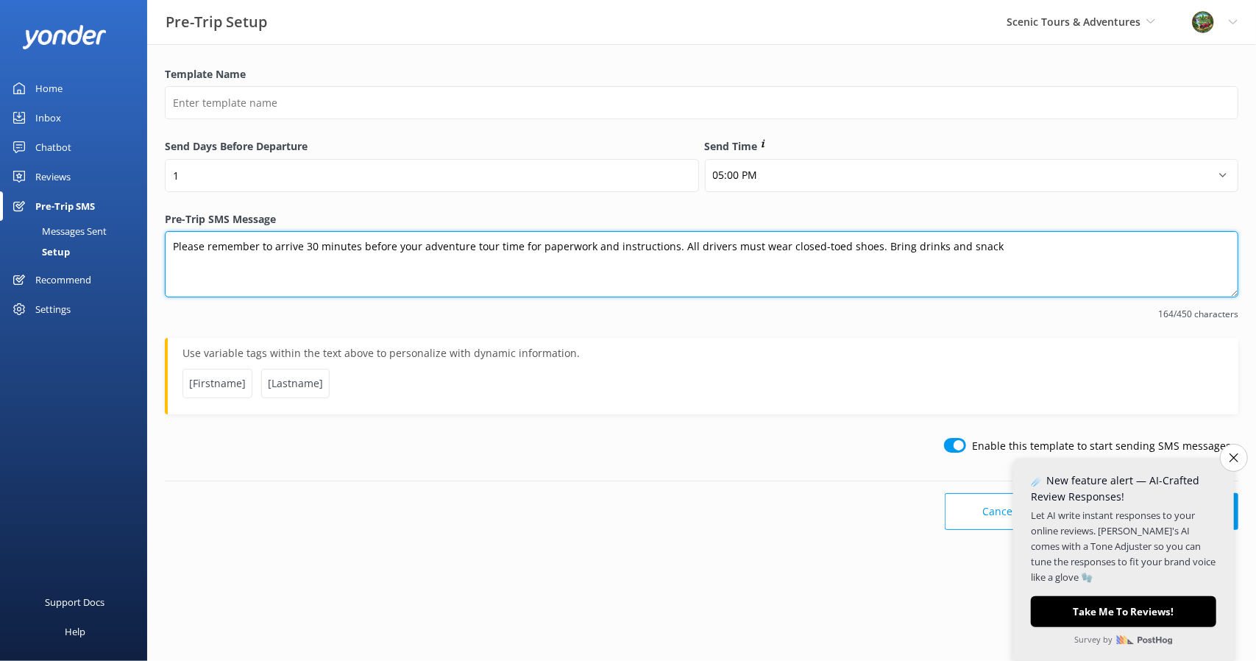
click at [982, 248] on textarea "Please remember to arrive 30 minutes before your adventure tour time for paperw…" at bounding box center [702, 264] width 1074 height 66
click at [940, 247] on textarea "Please remember to arrive 30 minutes before your adventure tour time for paperw…" at bounding box center [702, 264] width 1074 height 66
click at [634, 261] on textarea "Please remember to arrive 30 minutes before your adventure tour time for paperw…" at bounding box center [702, 264] width 1074 height 66
click at [316, 266] on textarea "Please remember to arrive 30 minutes before your adventure tour time for paperw…" at bounding box center [702, 264] width 1074 height 66
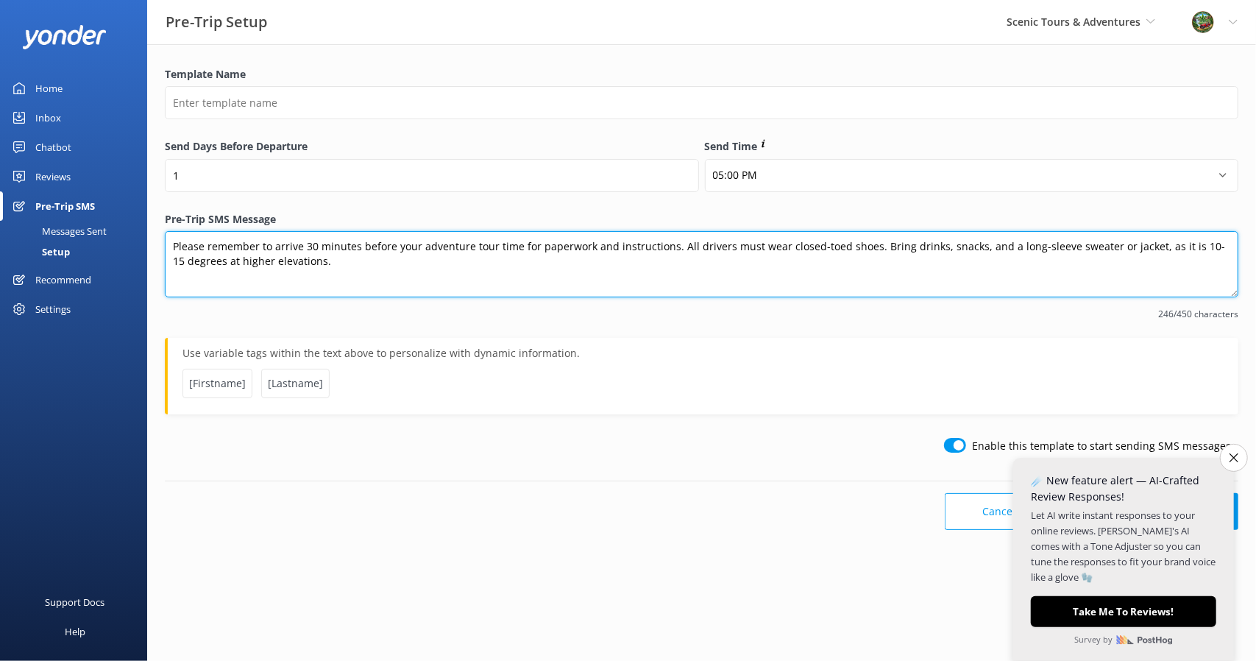
click at [670, 247] on textarea "Please remember to arrive 30 minutes before your adventure tour time for paperw…" at bounding box center [702, 264] width 1074 height 66
drag, startPoint x: 623, startPoint y: 261, endPoint x: 632, endPoint y: 264, distance: 9.3
click at [623, 261] on textarea "Please remember to arrive 30 minutes before your adventure tour time for paperw…" at bounding box center [702, 264] width 1074 height 66
click at [1164, 243] on textarea "Please remember to arrive 30 minutes before your adventure tour time for paperw…" at bounding box center [702, 264] width 1074 height 66
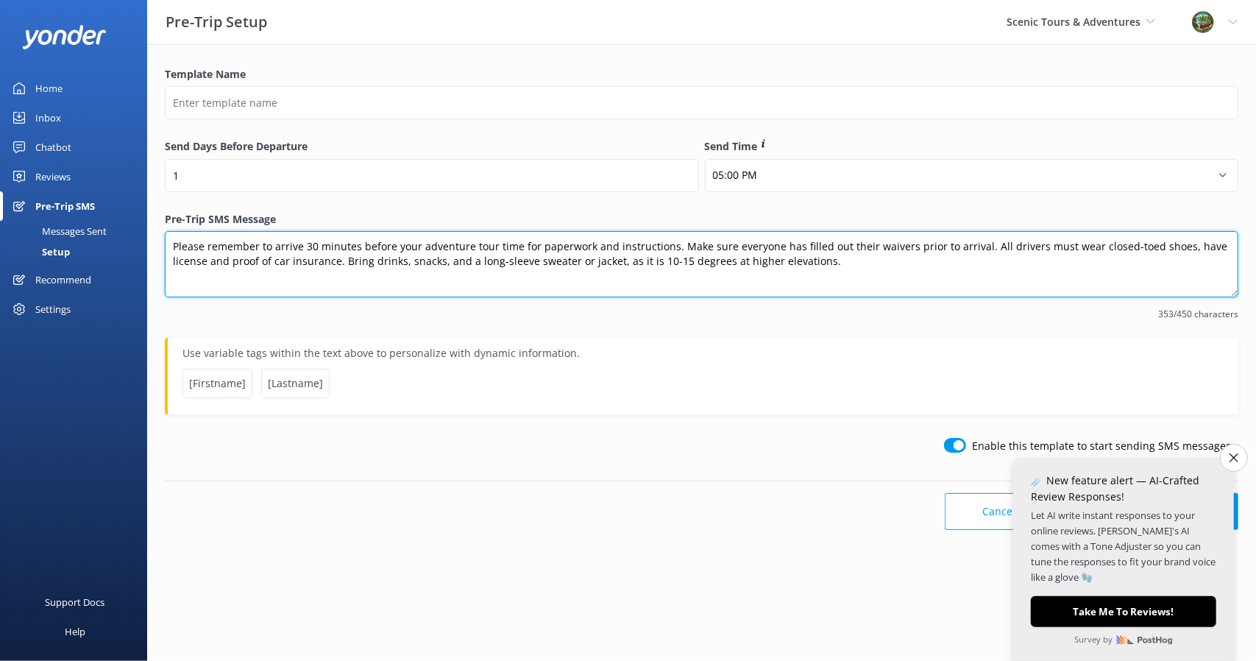
click at [849, 273] on textarea "Please remember to arrive 30 minutes before your adventure tour time for paperw…" at bounding box center [702, 264] width 1074 height 66
click at [171, 249] on textarea "Please remember to arrive 30 minutes before your adventure tour time for paperw…" at bounding box center [702, 264] width 1074 height 66
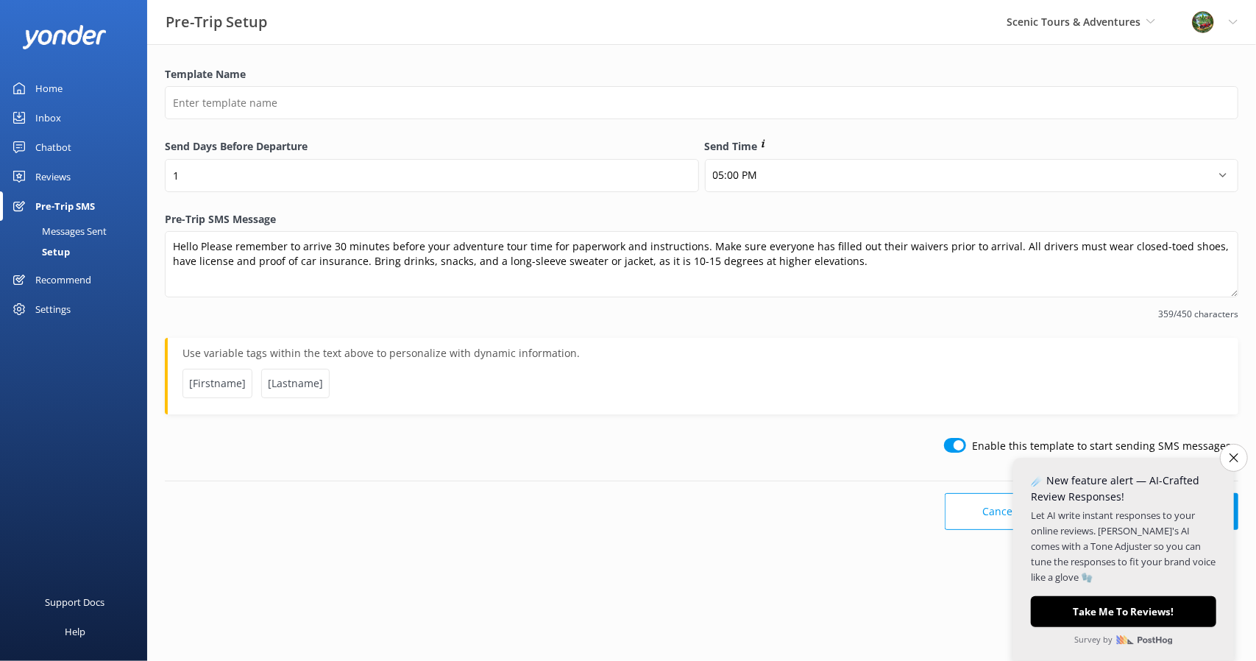
click at [277, 392] on span "[Lastname]" at bounding box center [295, 383] width 68 height 29
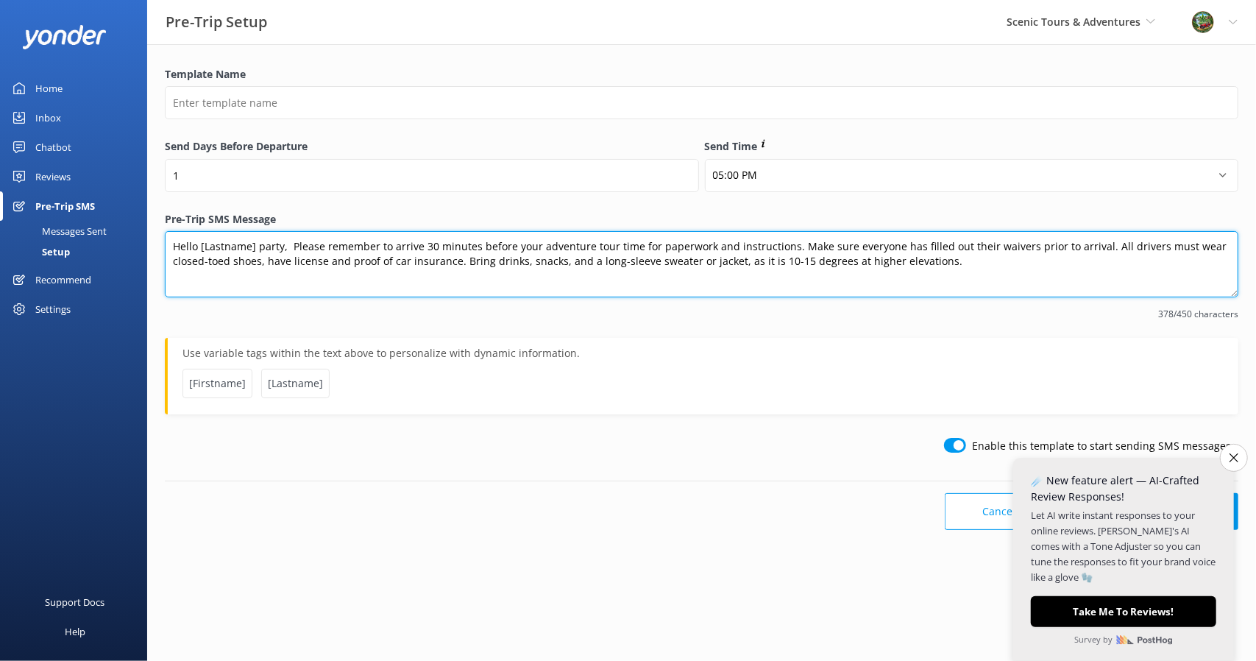
type textarea "Hello [Lastname] party, Please remember to arrive 30 minutes before your advent…"
